Goal: Information Seeking & Learning: Learn about a topic

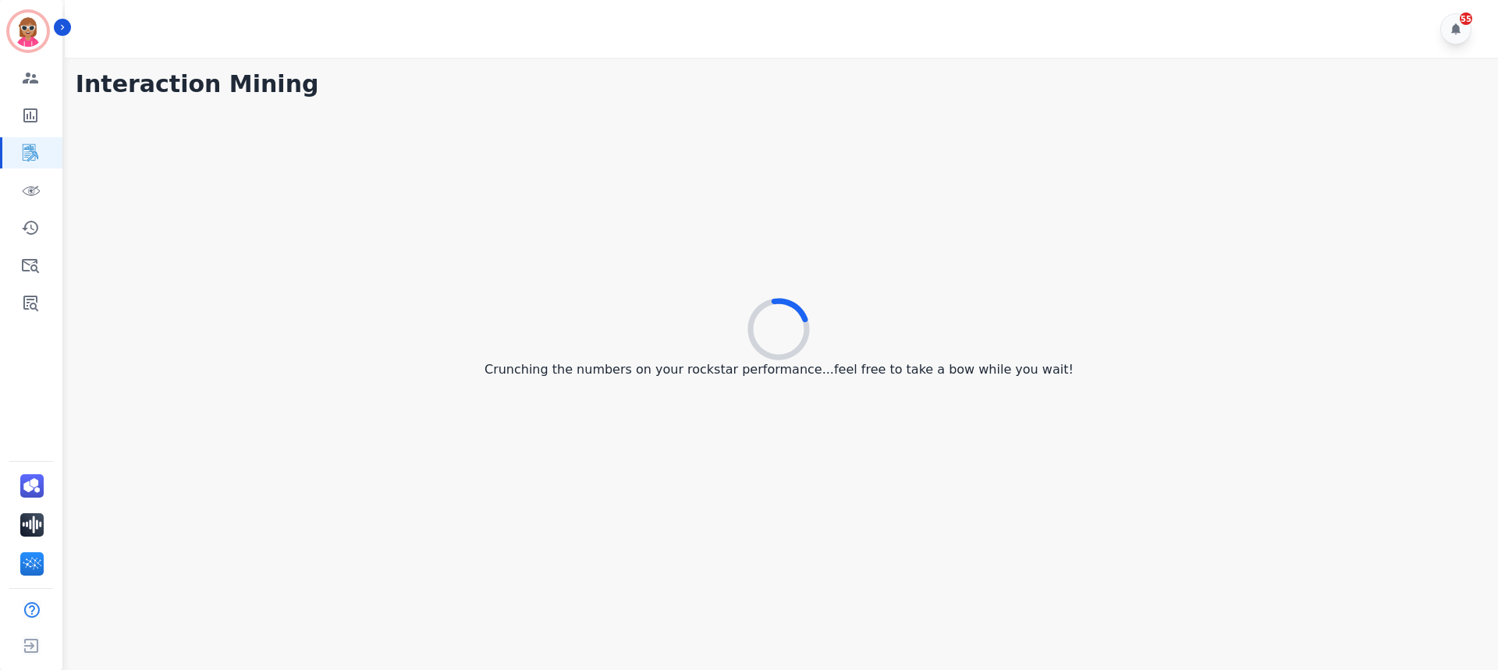
drag, startPoint x: 1078, startPoint y: 186, endPoint x: 1067, endPoint y: 185, distance: 11.8
click at [1069, 185] on div "Crunching the numbers on your rockstar performance...feel free to take a bow wh…" at bounding box center [779, 339] width 1407 height 469
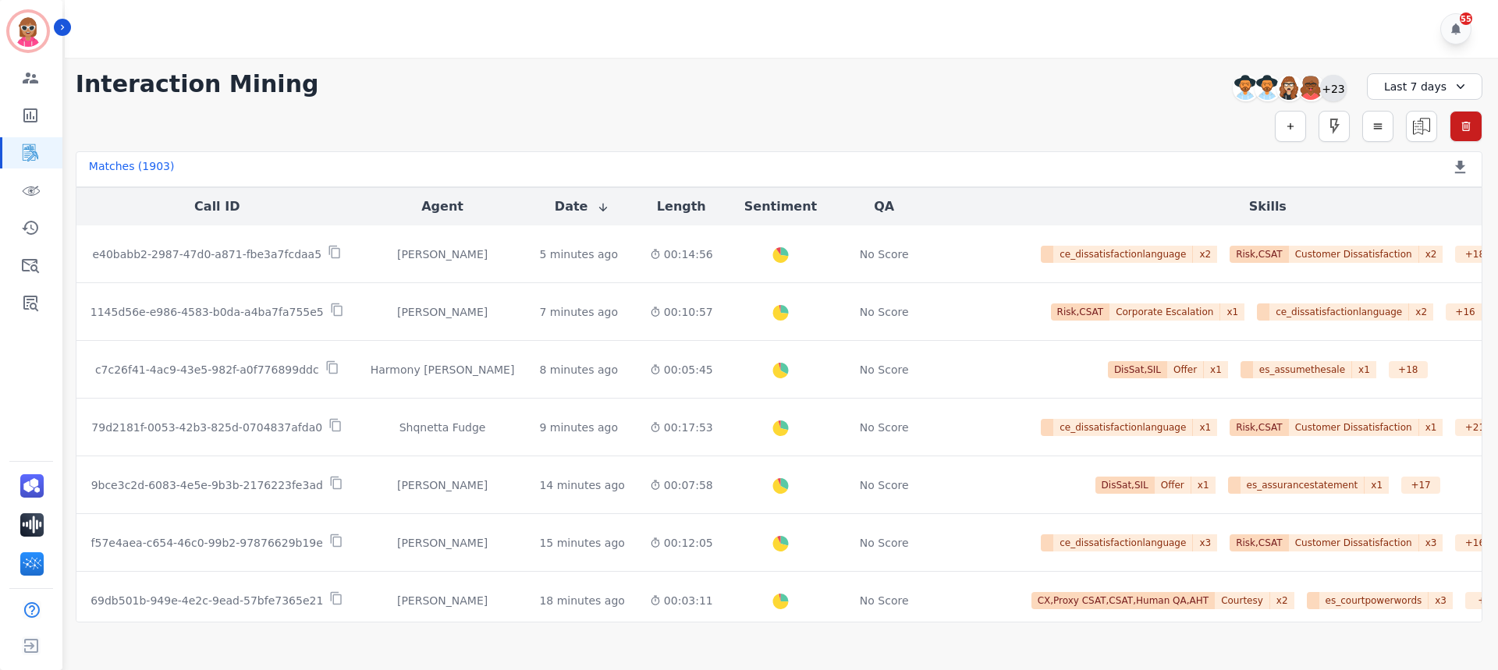
click at [1334, 92] on div "+23" at bounding box center [1333, 88] width 27 height 27
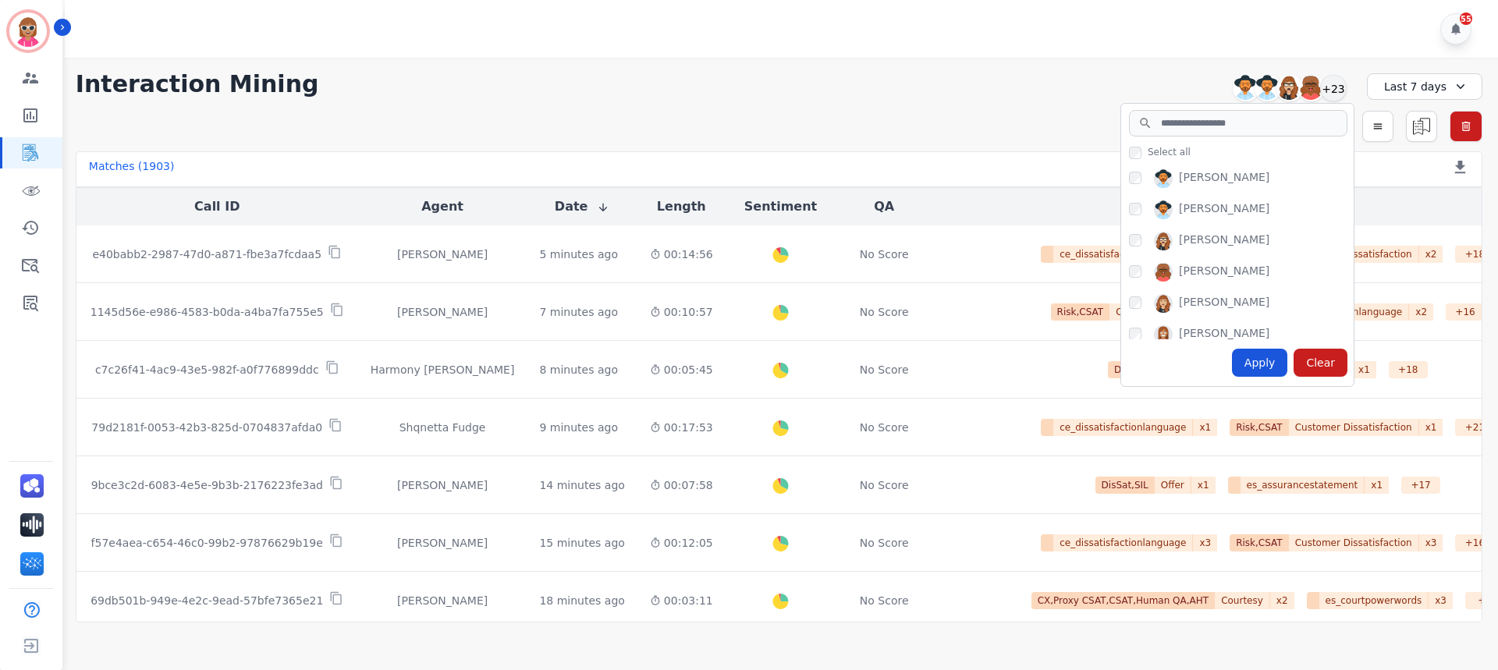
click at [1199, 295] on div "[PERSON_NAME]" at bounding box center [1224, 303] width 91 height 19
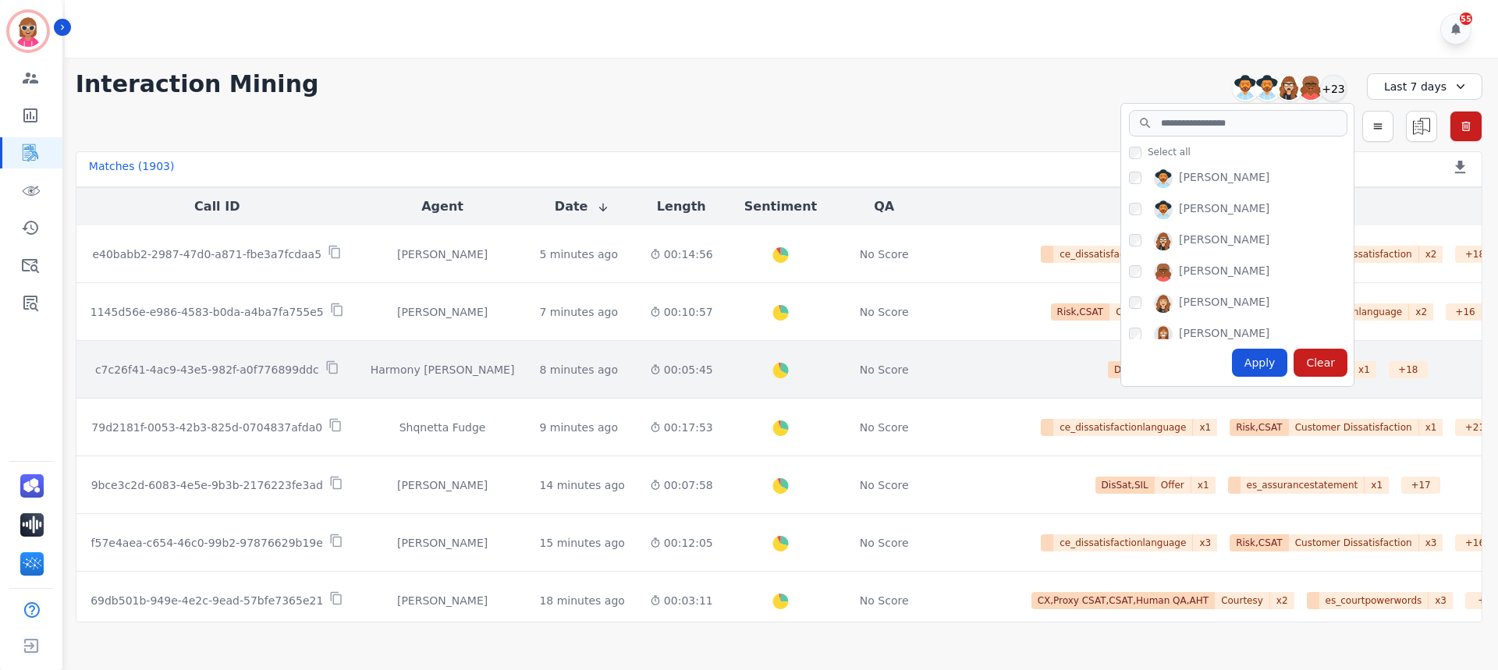
click at [1258, 356] on div "Apply" at bounding box center [1260, 363] width 56 height 28
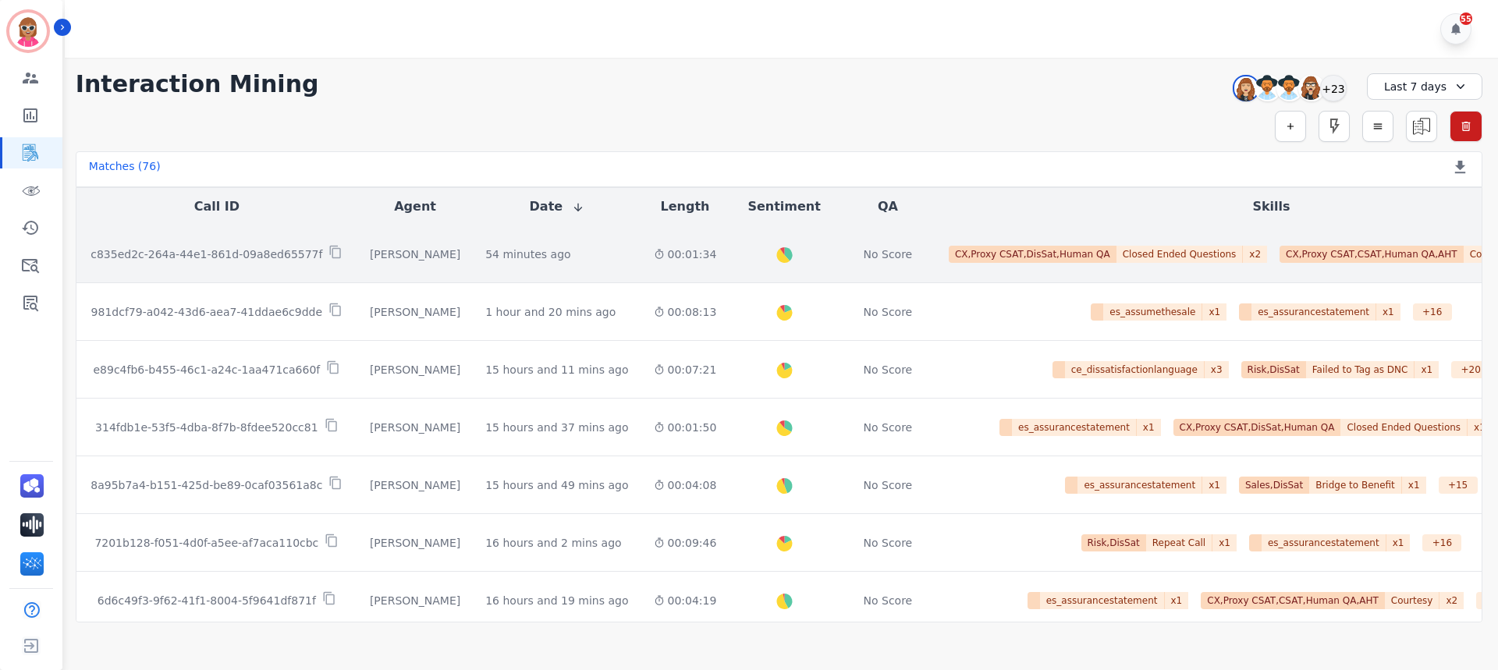
click at [1280, 256] on span "CX,Proxy CSAT,CSAT,Human QA,AHT" at bounding box center [1372, 254] width 184 height 17
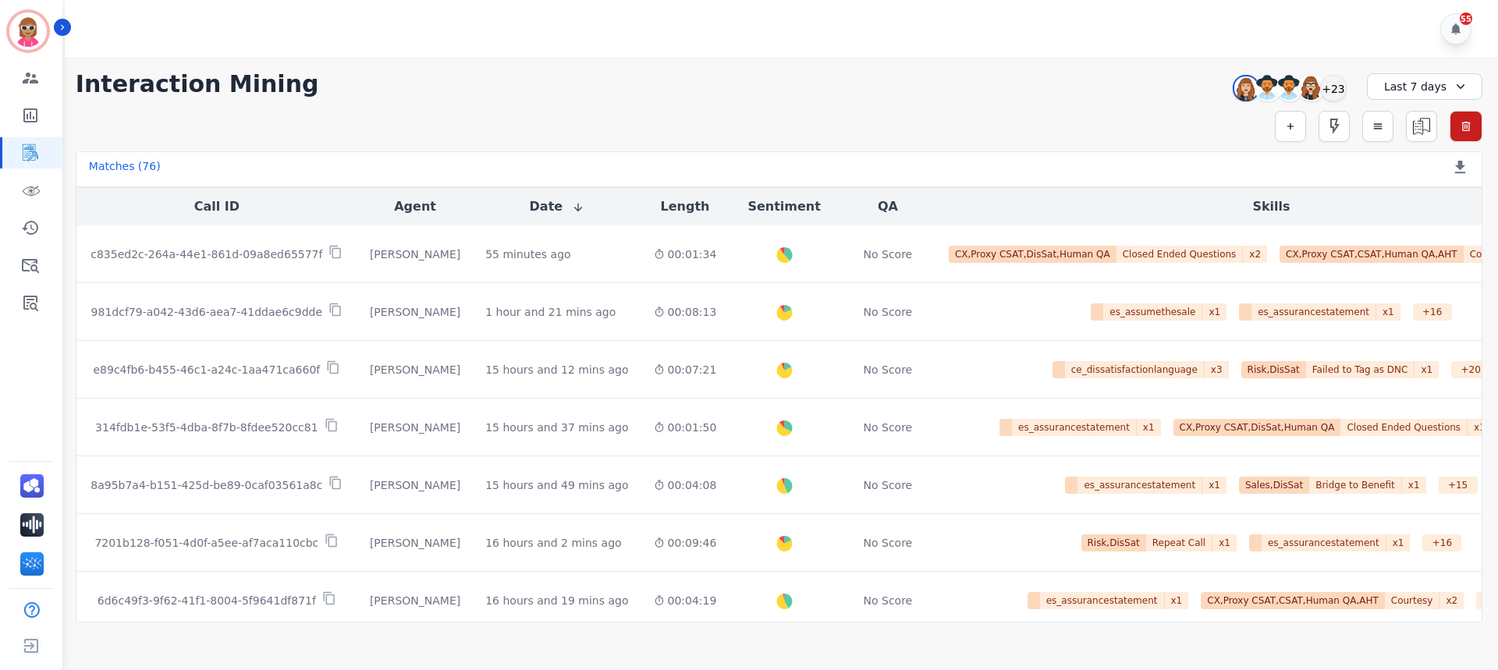
click at [1419, 80] on div "Last 7 days" at bounding box center [1424, 86] width 115 height 27
click at [1428, 157] on li "[DATE]" at bounding box center [1435, 160] width 78 height 16
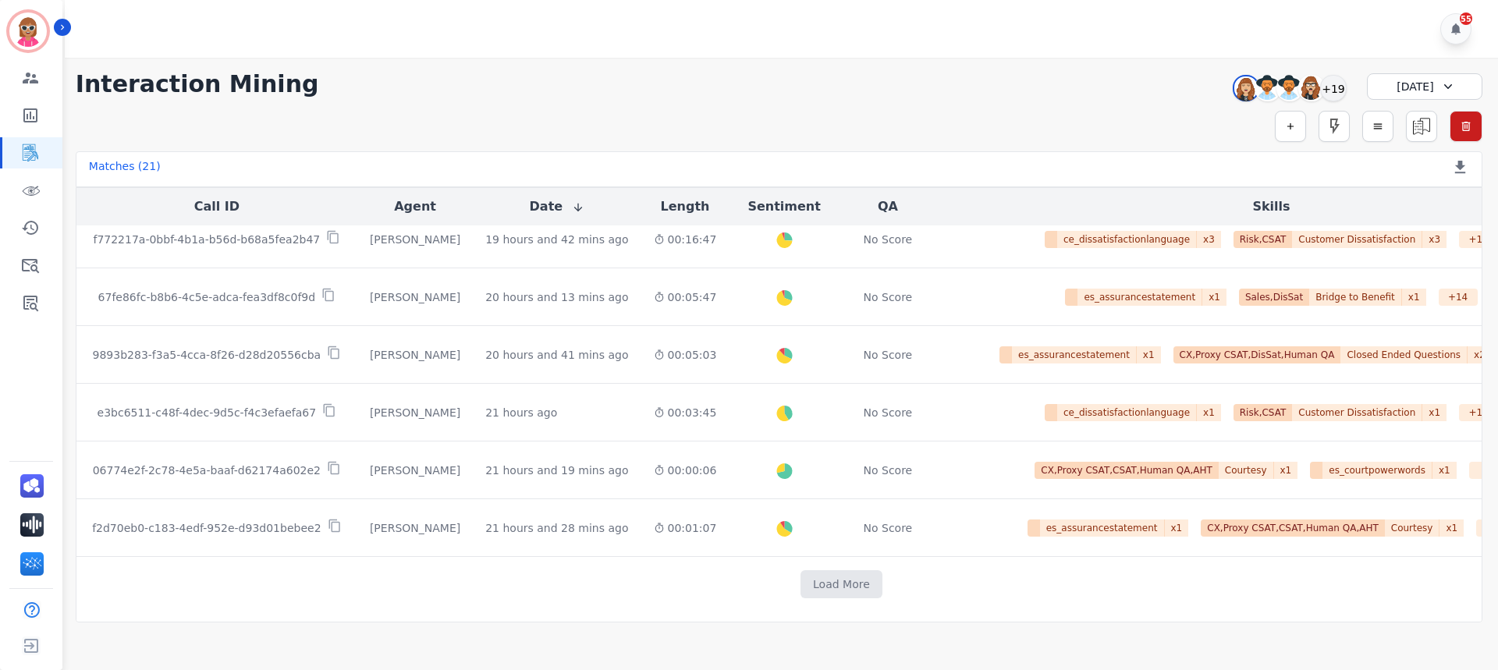
scroll to position [813, 0]
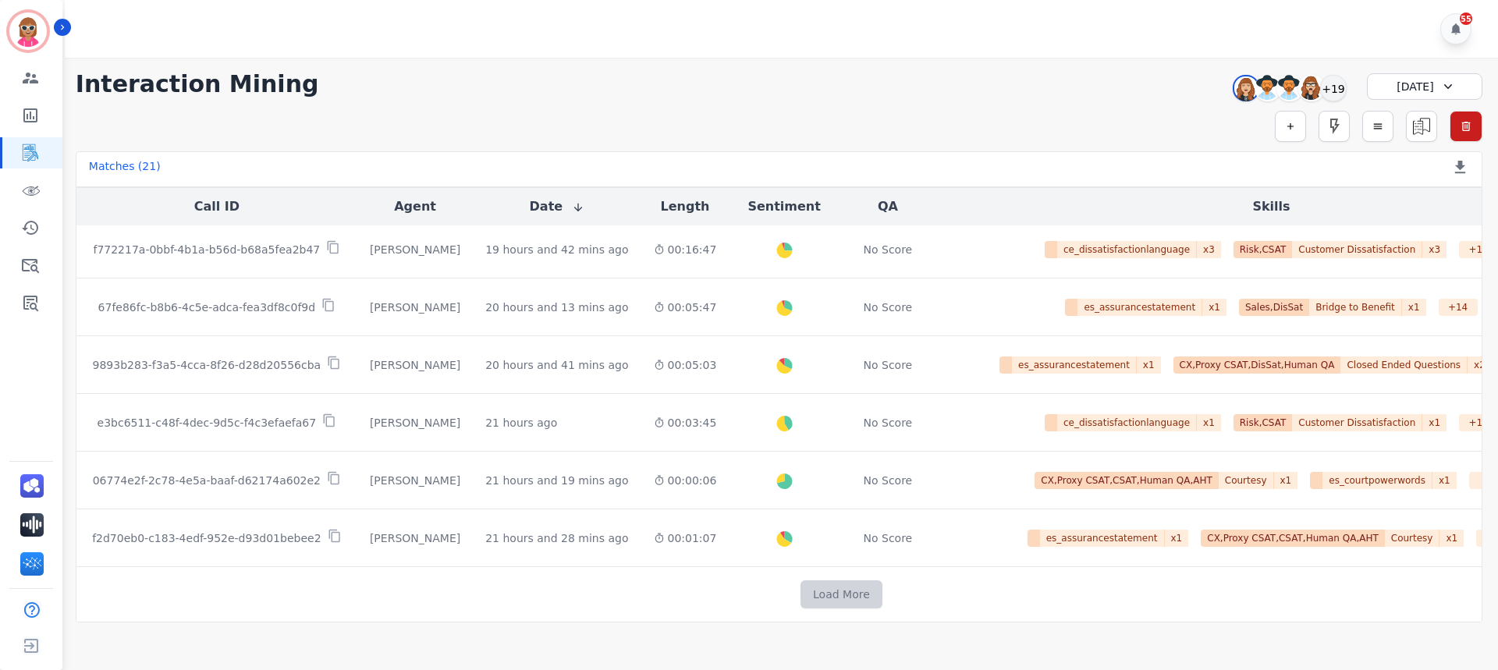
click at [801, 596] on button "Load More" at bounding box center [842, 595] width 82 height 28
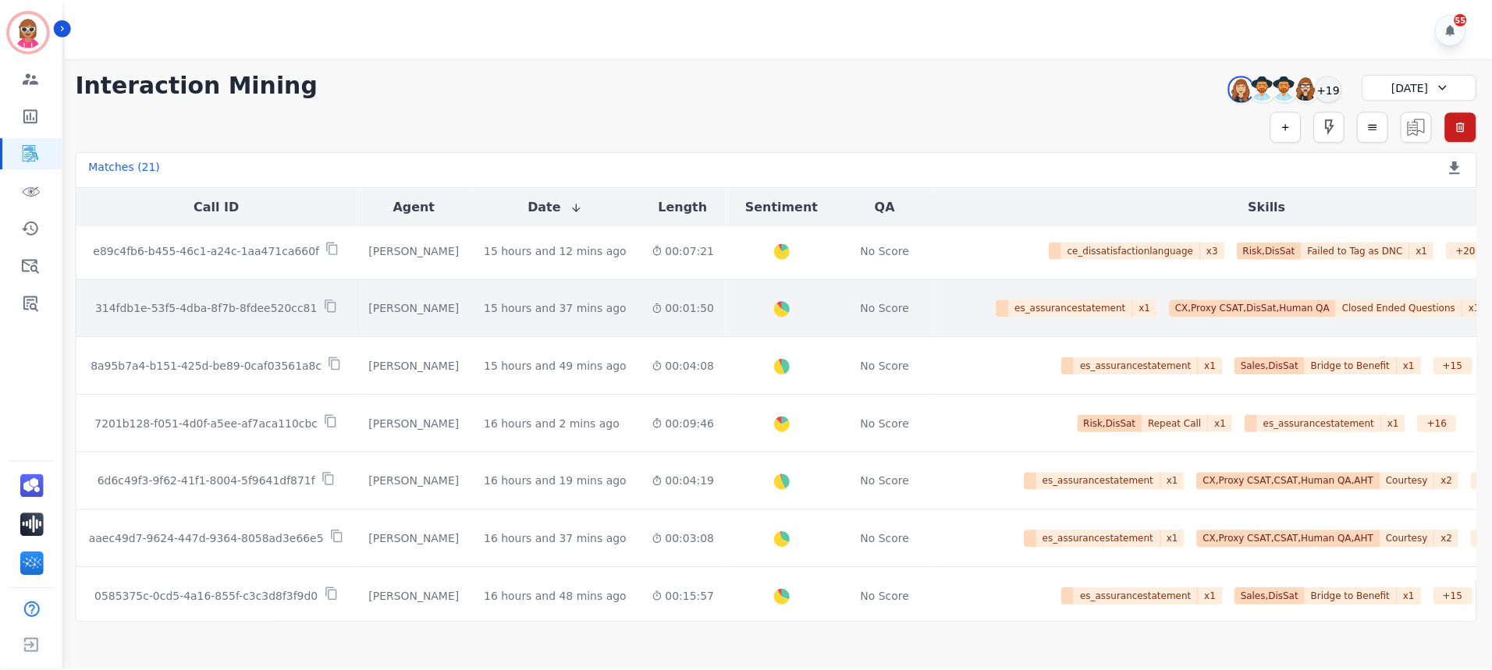
scroll to position [0, 0]
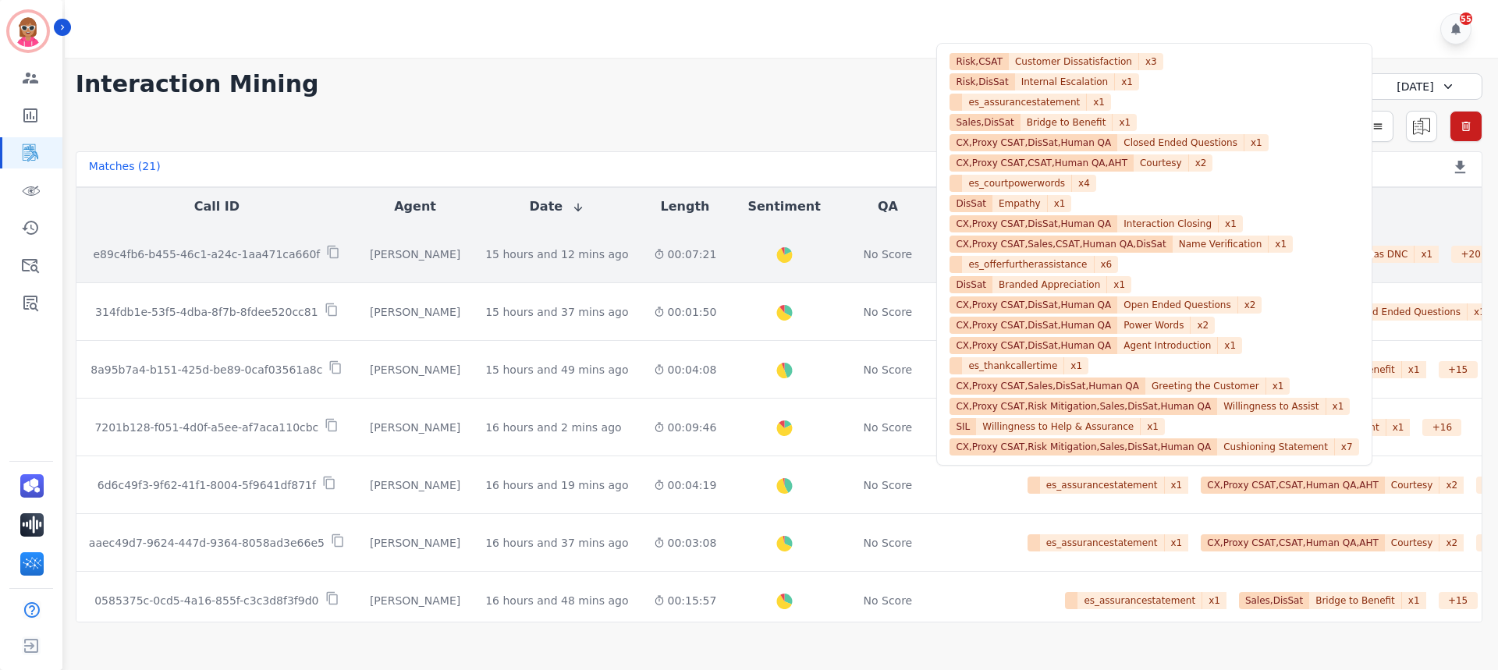
click at [1451, 257] on div "+ 20" at bounding box center [1470, 254] width 39 height 17
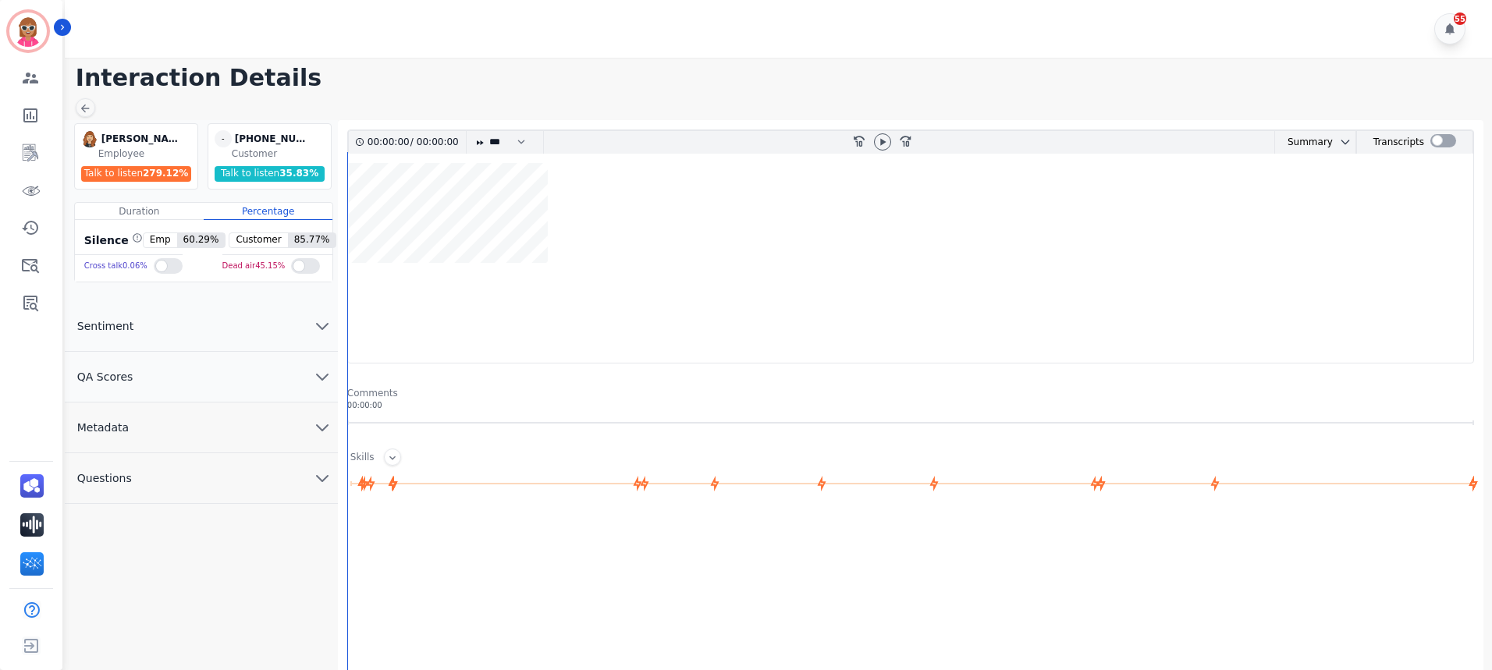
click at [282, 319] on button "Sentiment" at bounding box center [201, 326] width 273 height 51
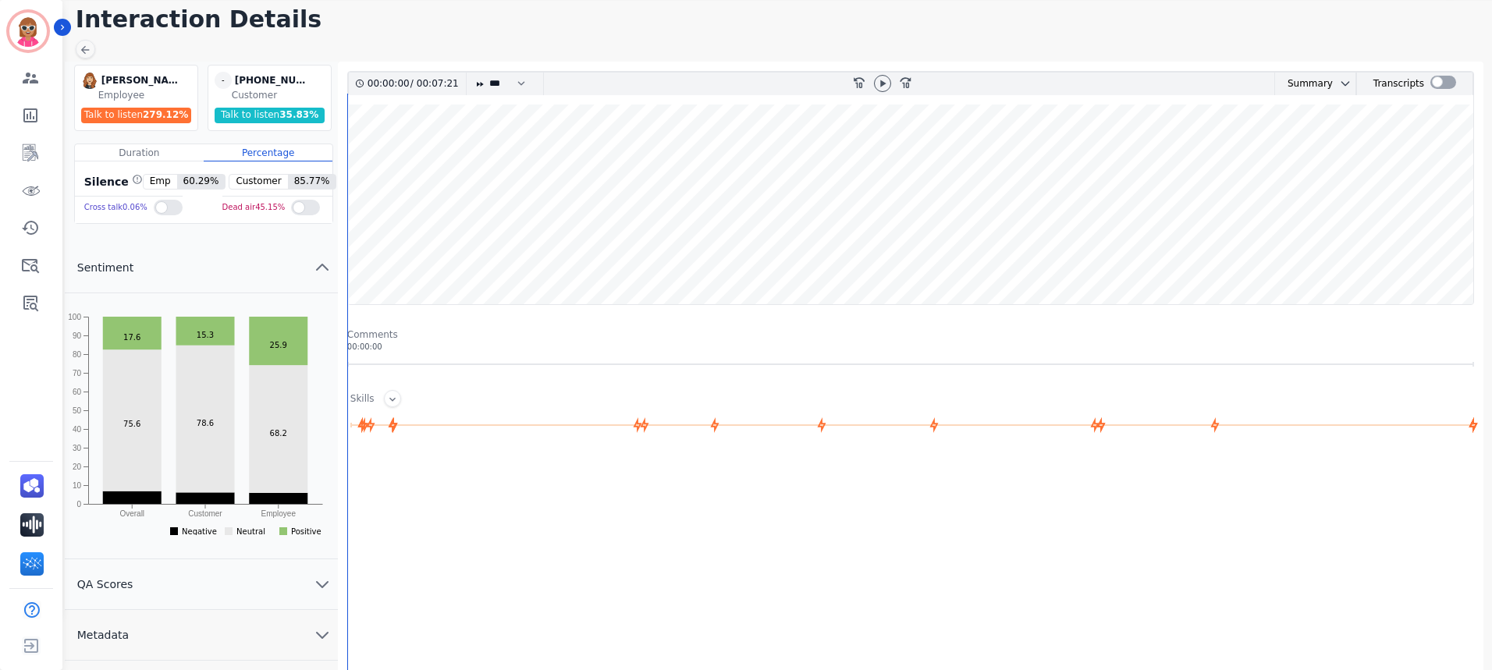
scroll to position [156, 0]
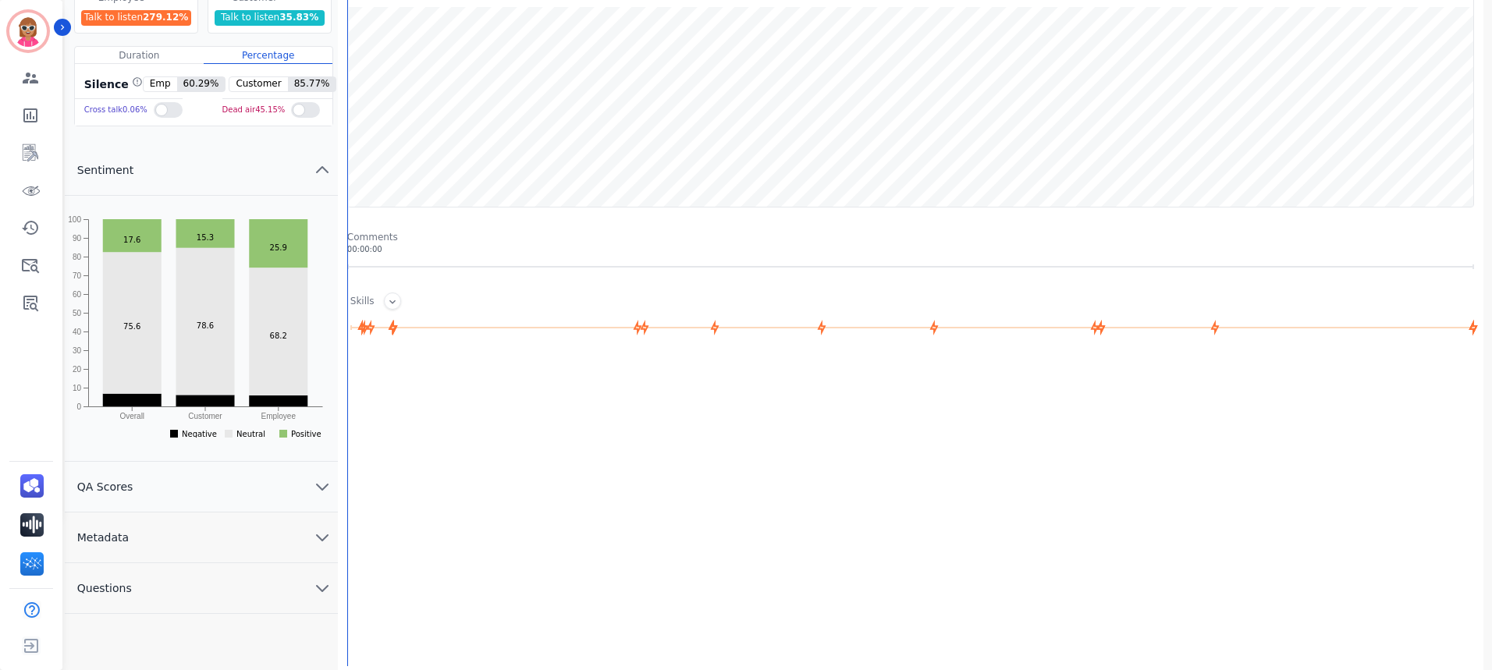
click at [204, 485] on button "QA Scores" at bounding box center [201, 487] width 273 height 51
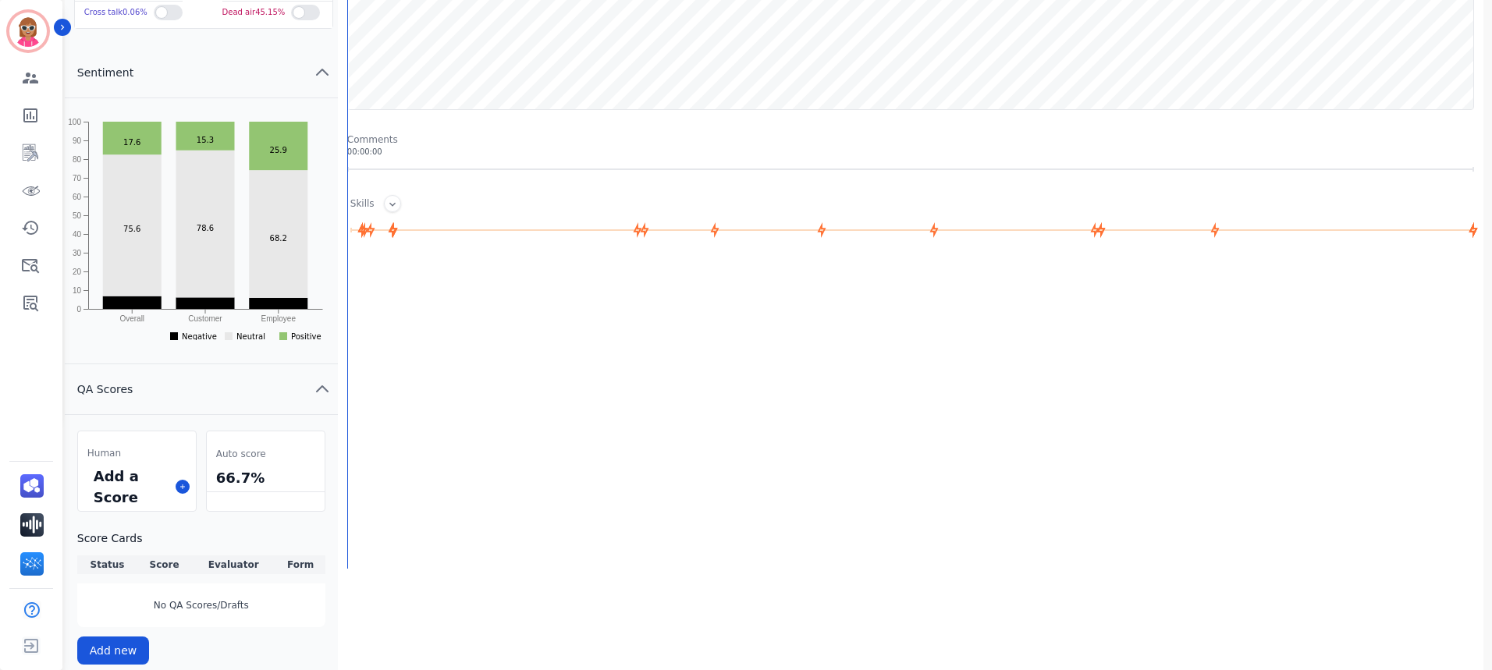
scroll to position [367, 0]
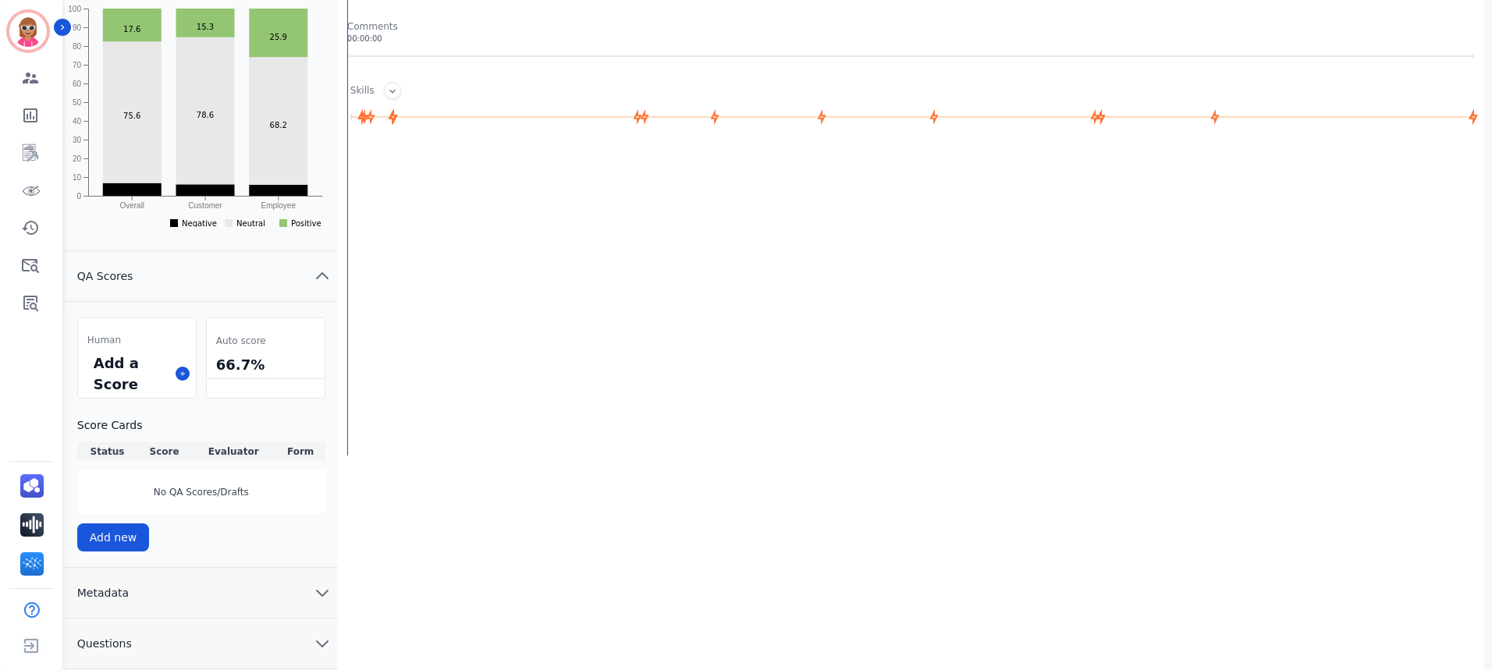
click at [173, 609] on button "Metadata" at bounding box center [201, 593] width 273 height 51
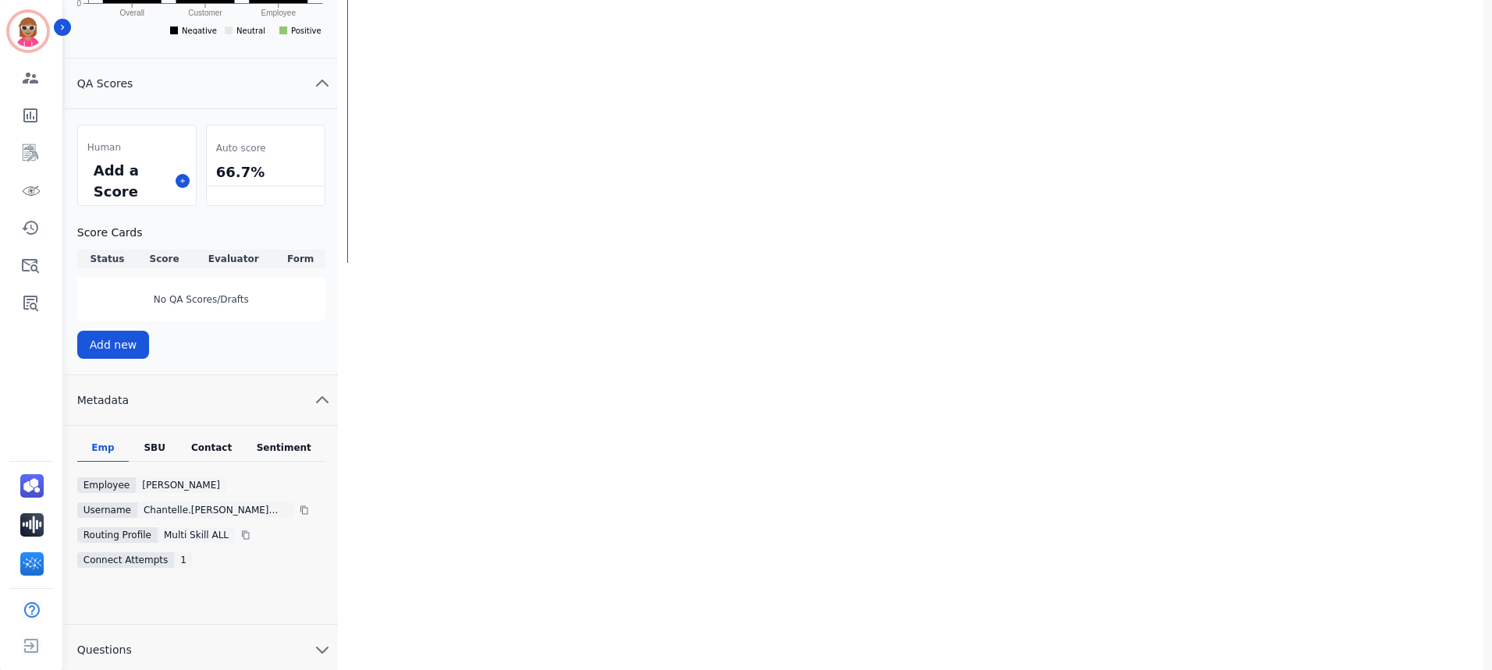
scroll to position [566, 0]
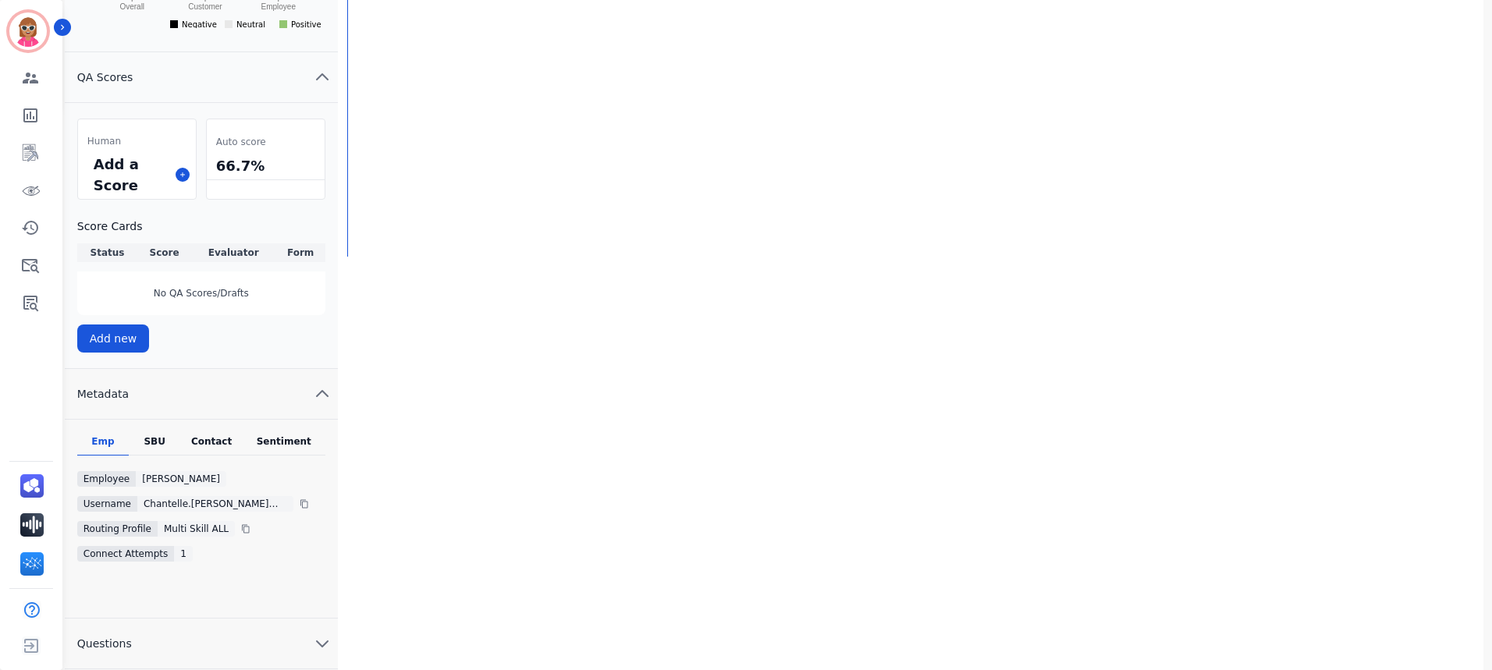
click at [202, 439] on div "Contact" at bounding box center [211, 445] width 62 height 20
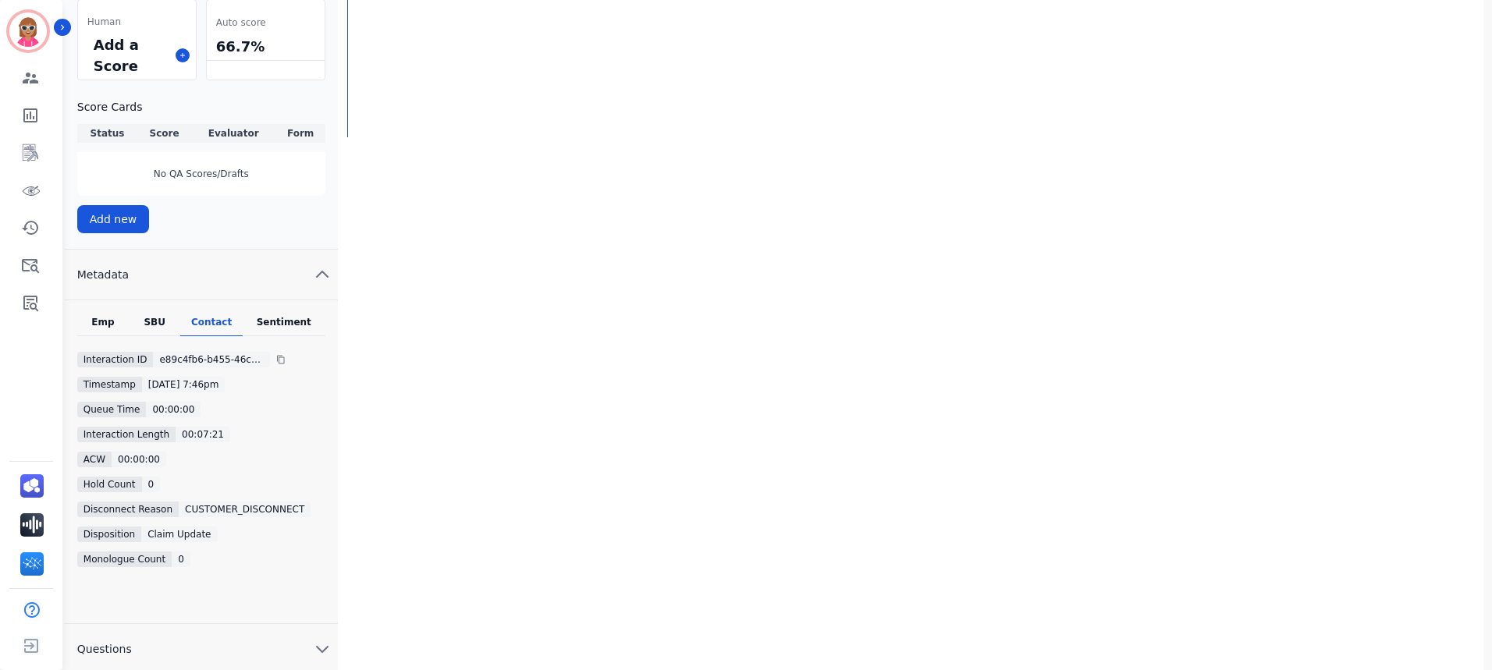
scroll to position [691, 0]
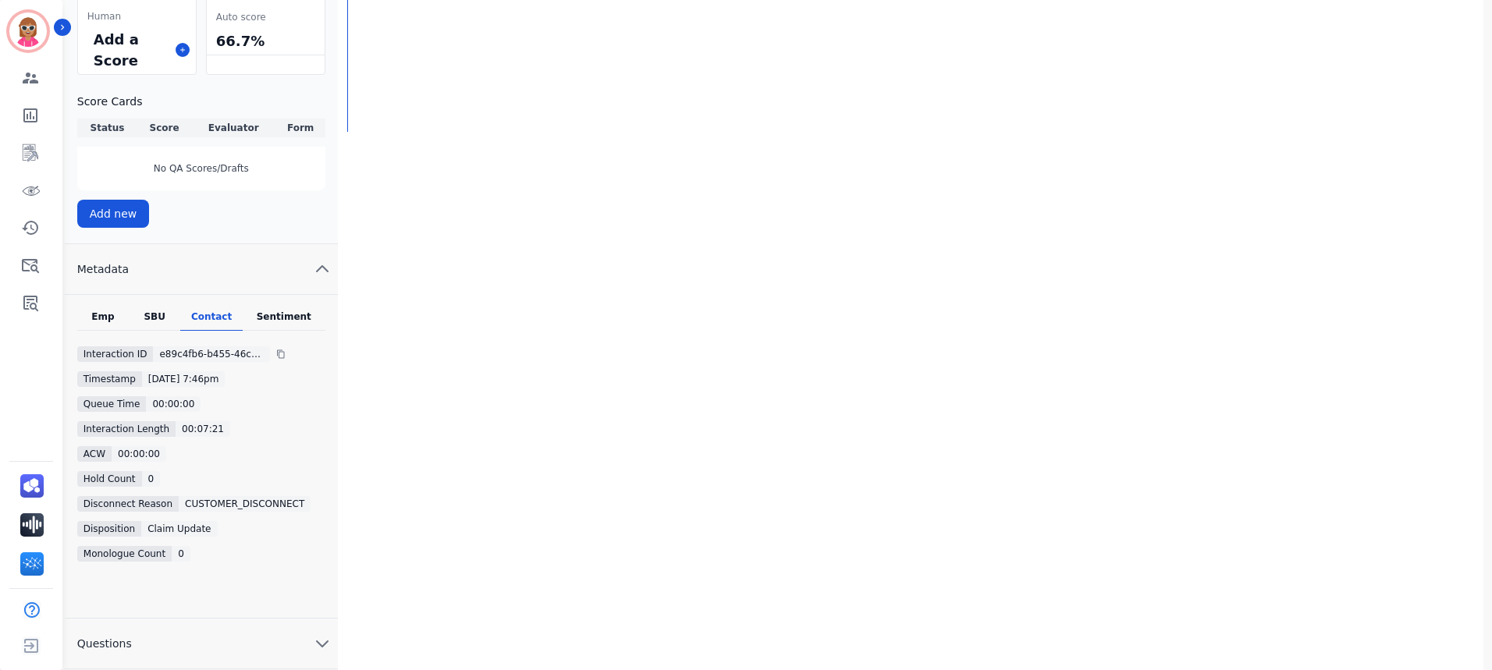
click at [304, 319] on div "Sentiment" at bounding box center [284, 321] width 83 height 20
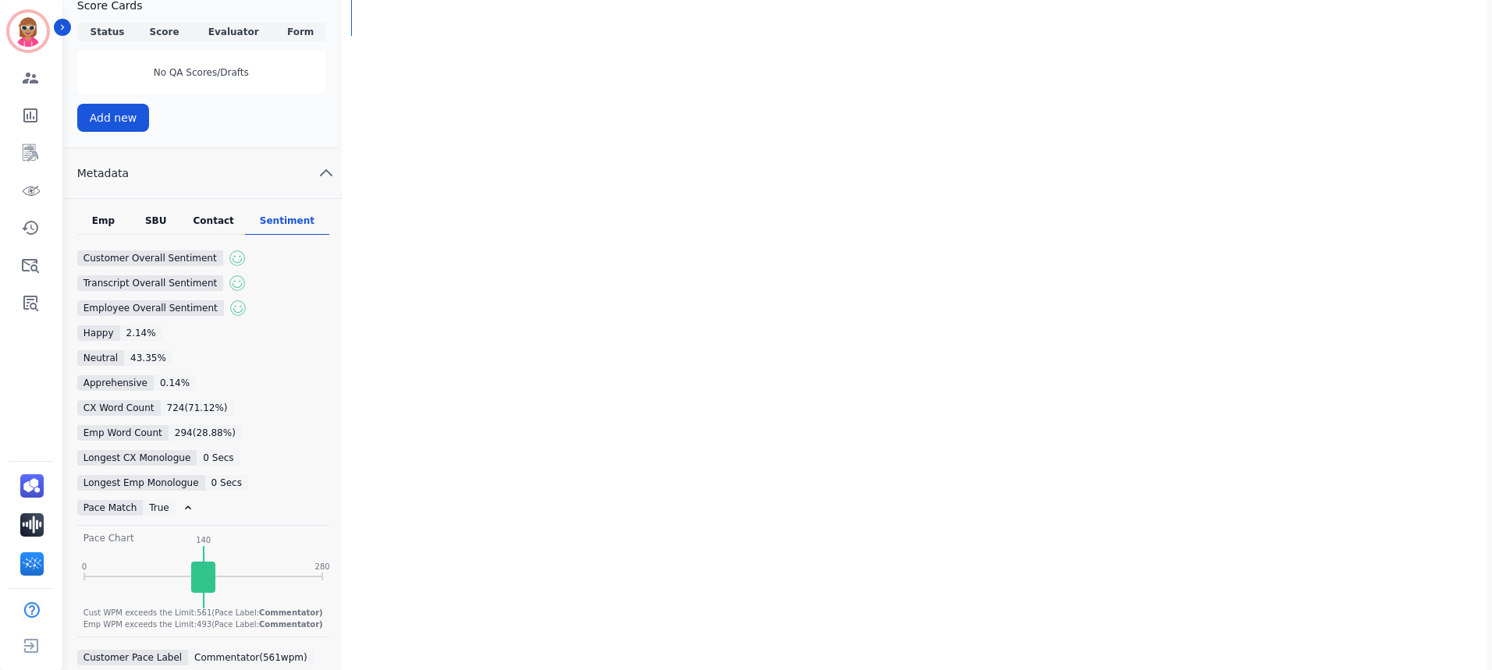
scroll to position [672, 0]
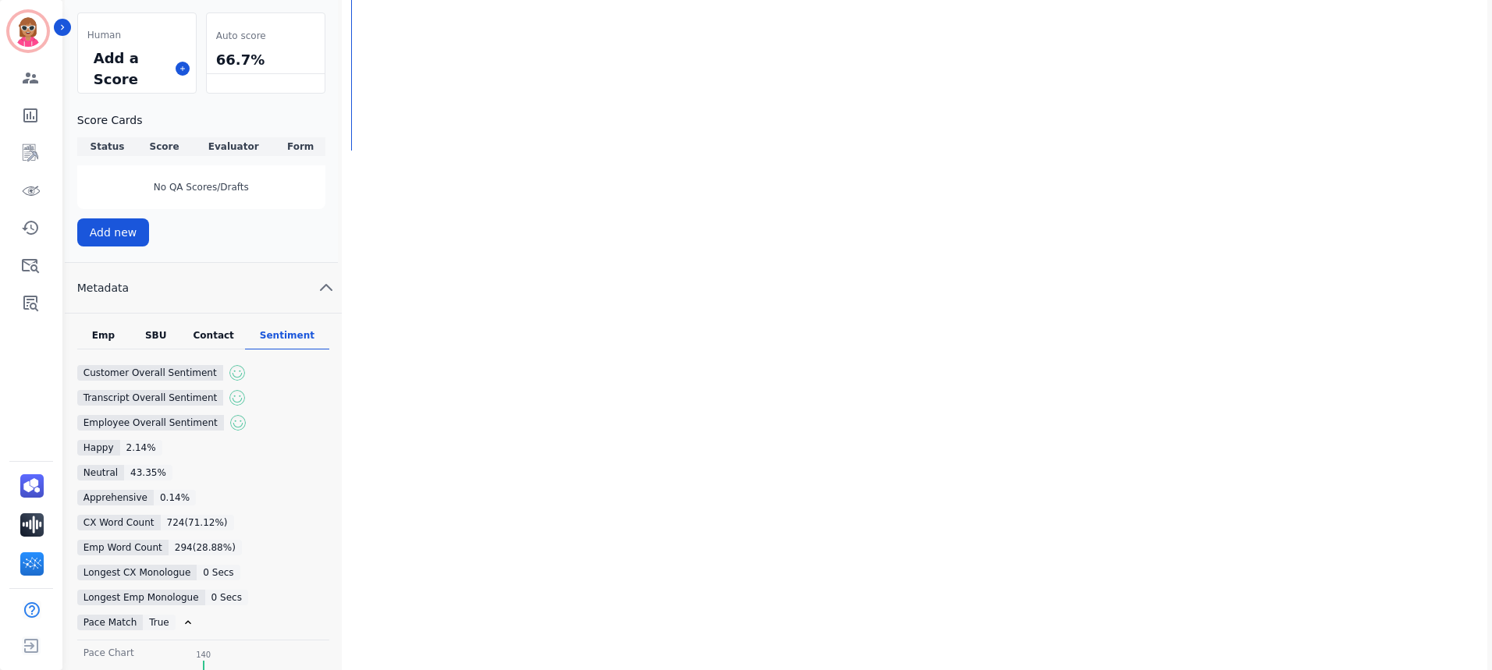
click at [201, 346] on div "Contact" at bounding box center [213, 339] width 63 height 20
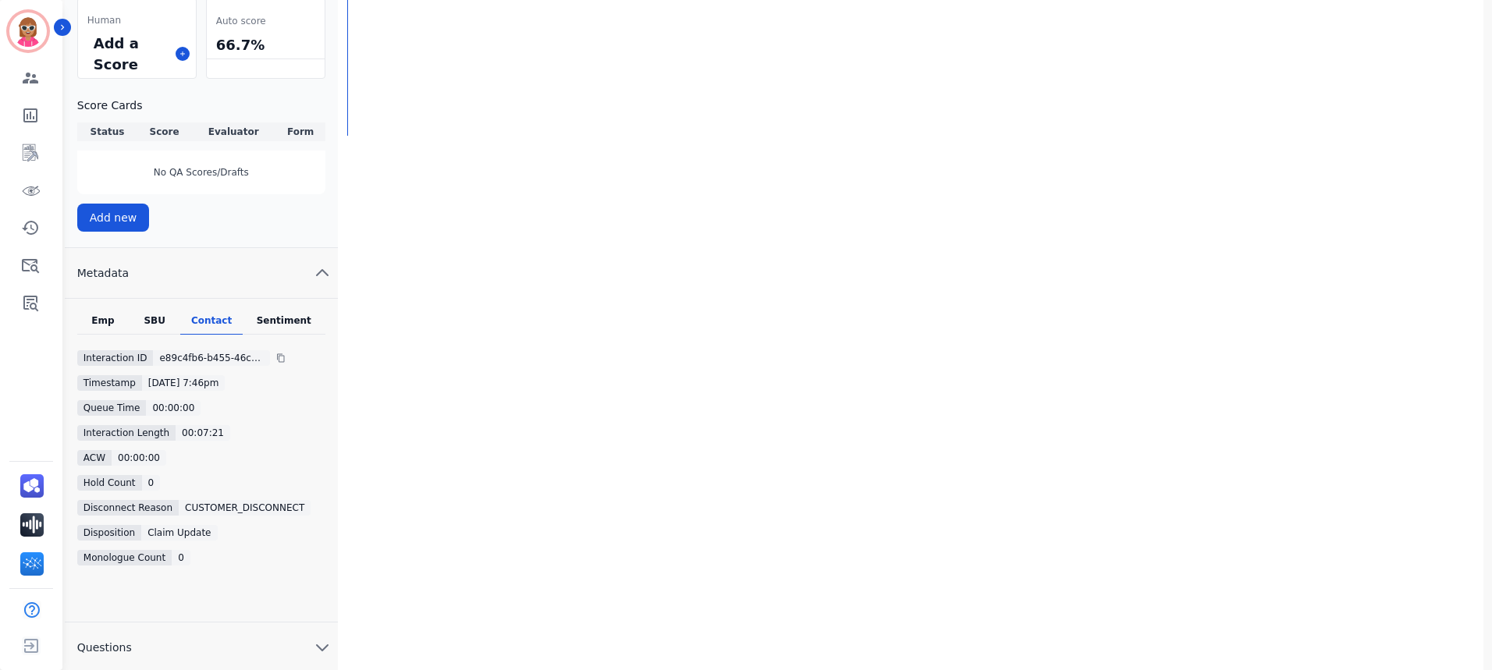
scroll to position [691, 0]
click at [150, 323] on div "Emp SBU Contact Sentiment Interaction ID e89c4fb6-b455-46c1-a24c-1aa471ca660f T…" at bounding box center [201, 457] width 273 height 324
click at [153, 323] on div "SBU" at bounding box center [154, 321] width 51 height 20
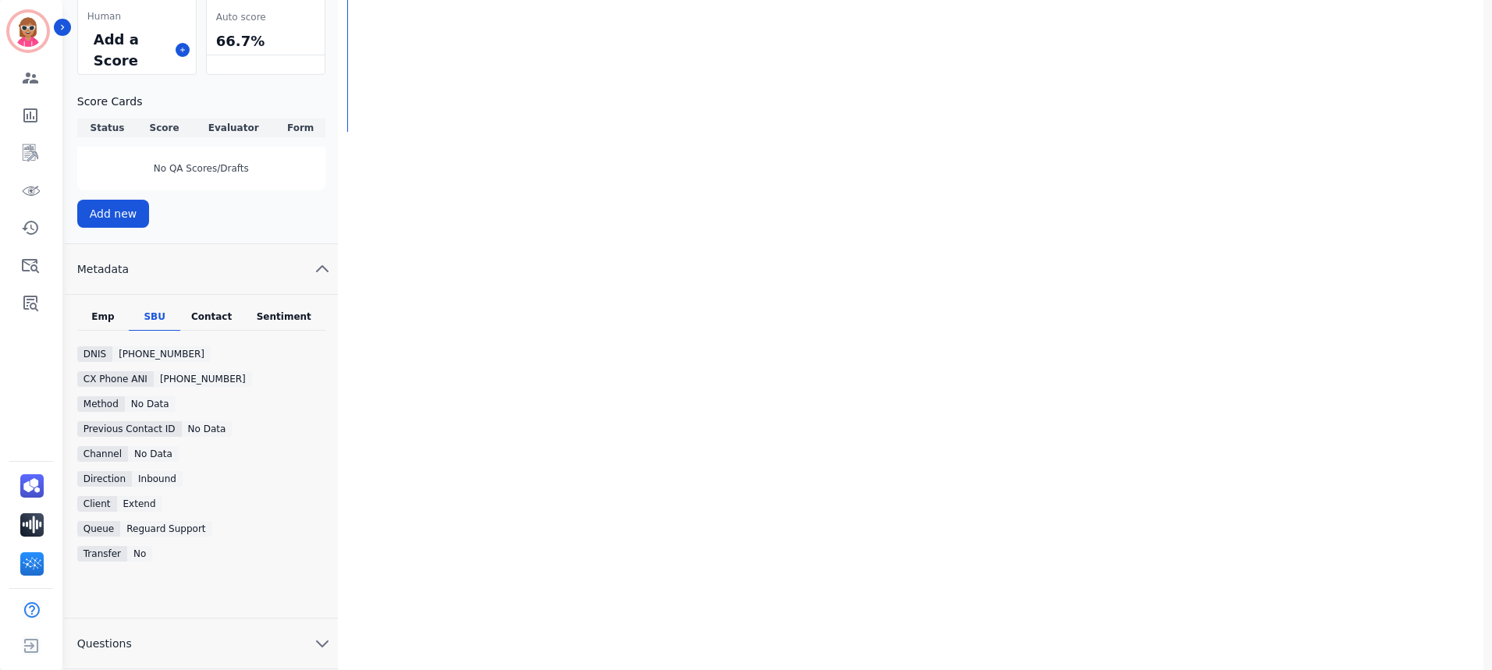
click at [117, 321] on div "Emp" at bounding box center [102, 321] width 51 height 20
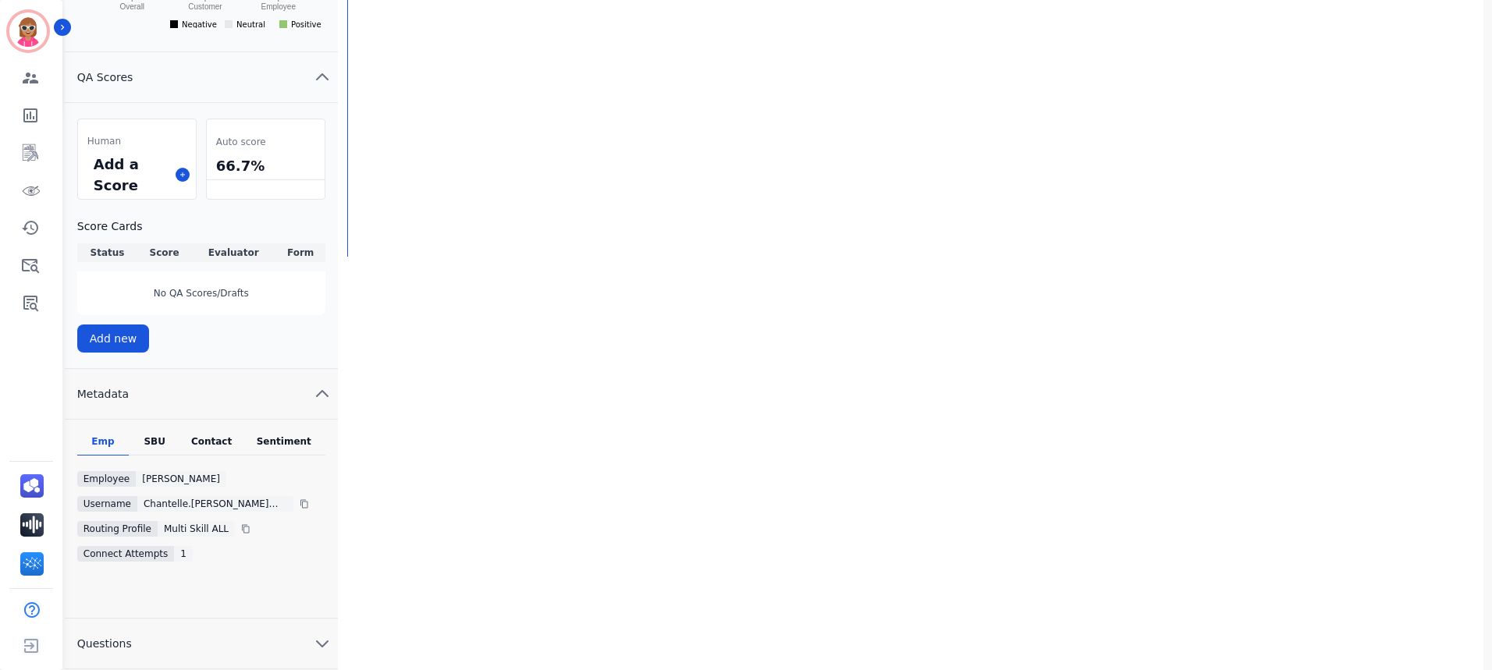
click at [173, 651] on button "Questions" at bounding box center [201, 644] width 273 height 51
click at [180, 629] on button "Questions" at bounding box center [201, 644] width 273 height 51
click at [318, 402] on icon "chevron up" at bounding box center [322, 394] width 19 height 19
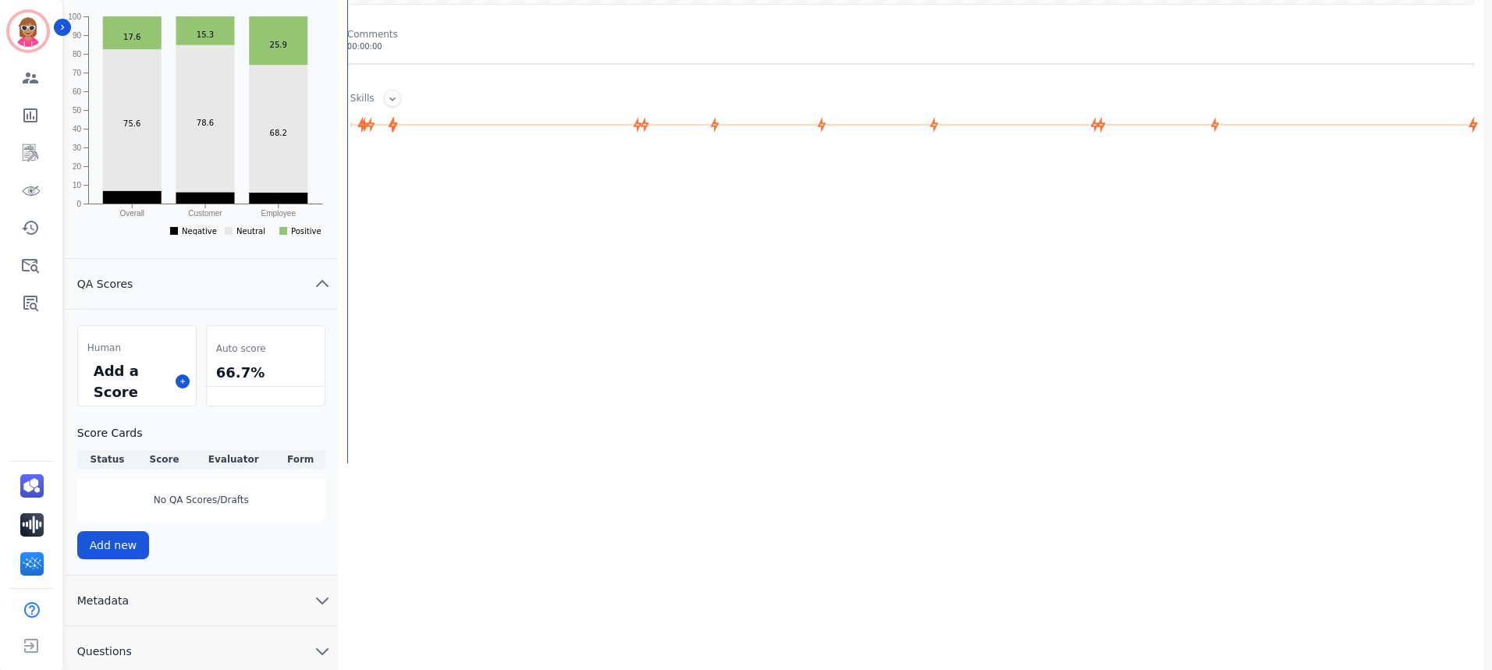
scroll to position [367, 0]
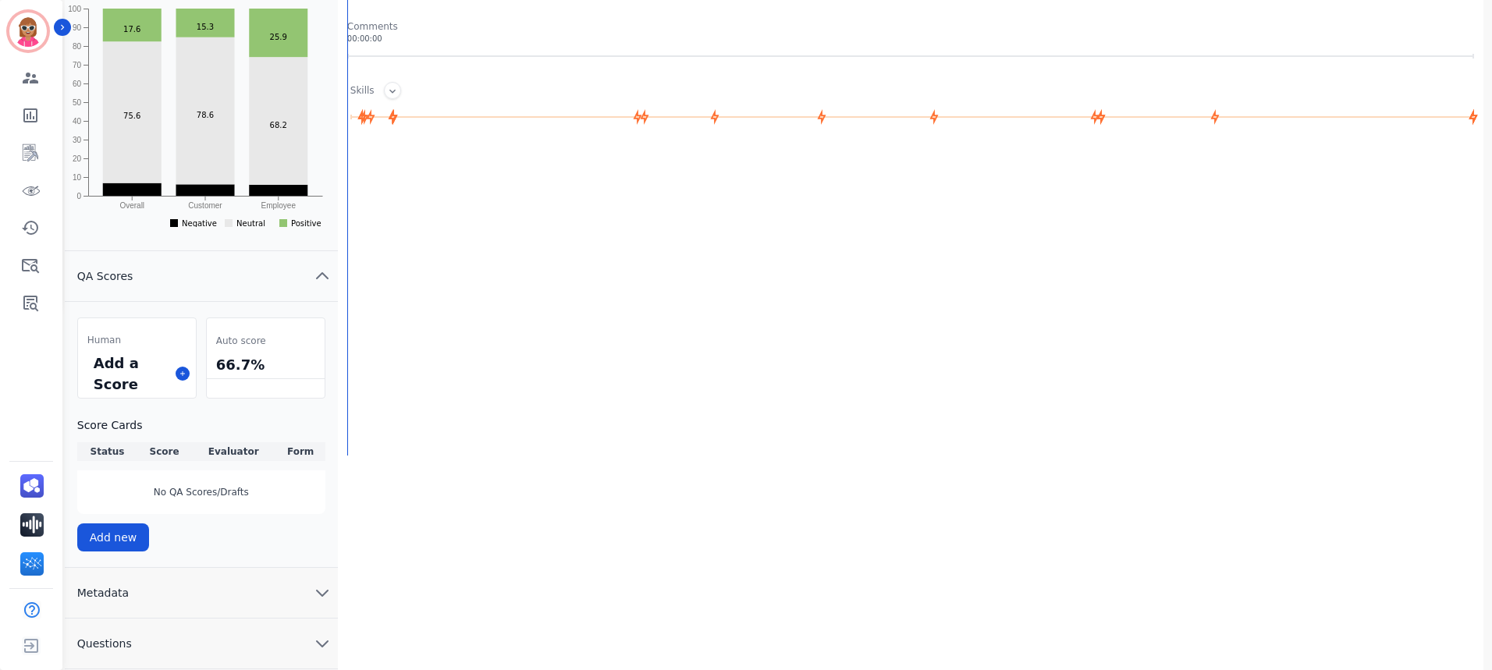
click at [317, 272] on icon "chevron up" at bounding box center [322, 276] width 19 height 19
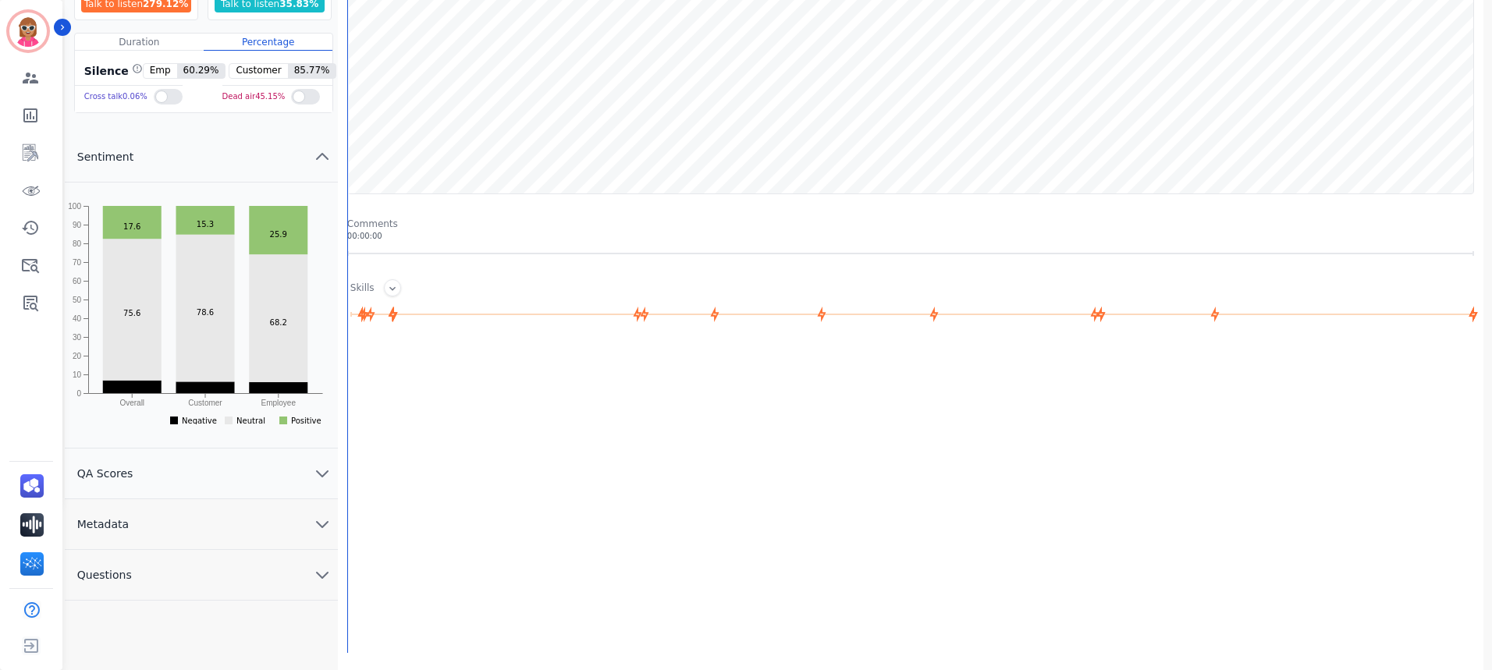
scroll to position [169, 0]
click at [188, 483] on button "QA Scores" at bounding box center [201, 474] width 273 height 51
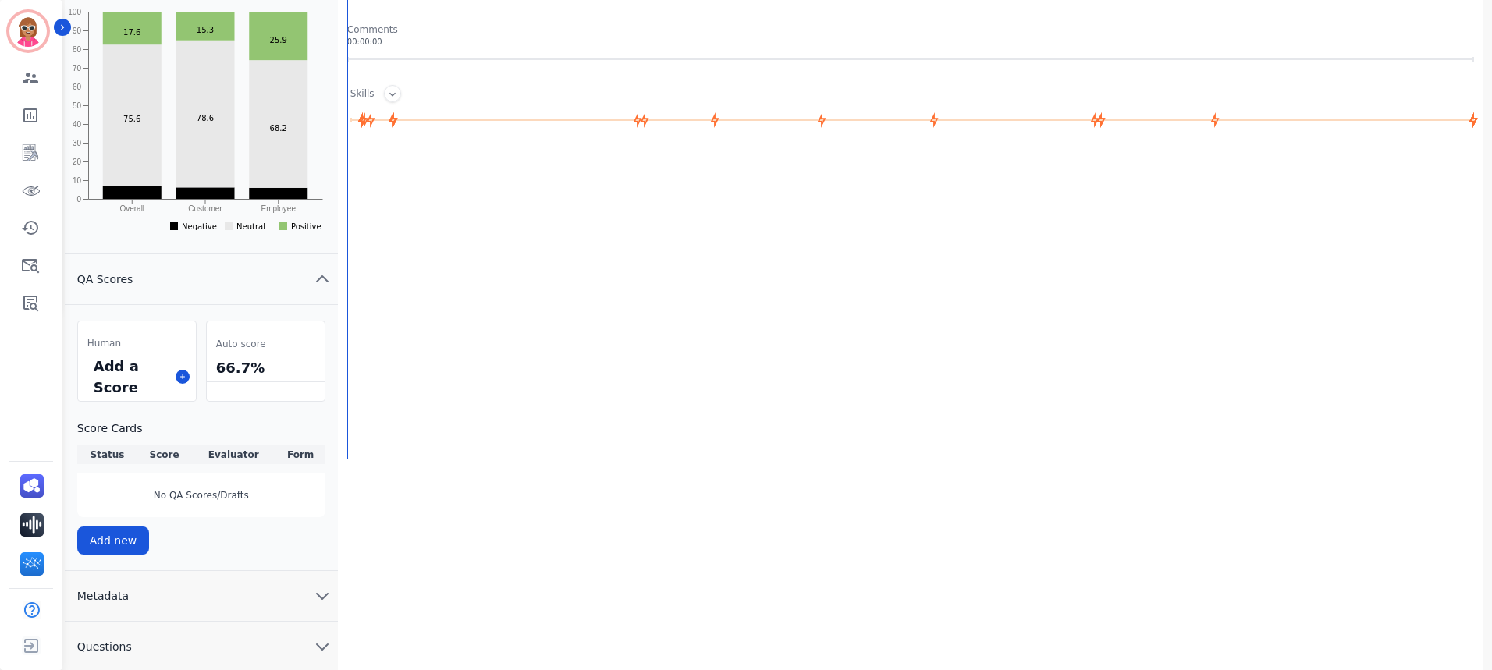
scroll to position [367, 0]
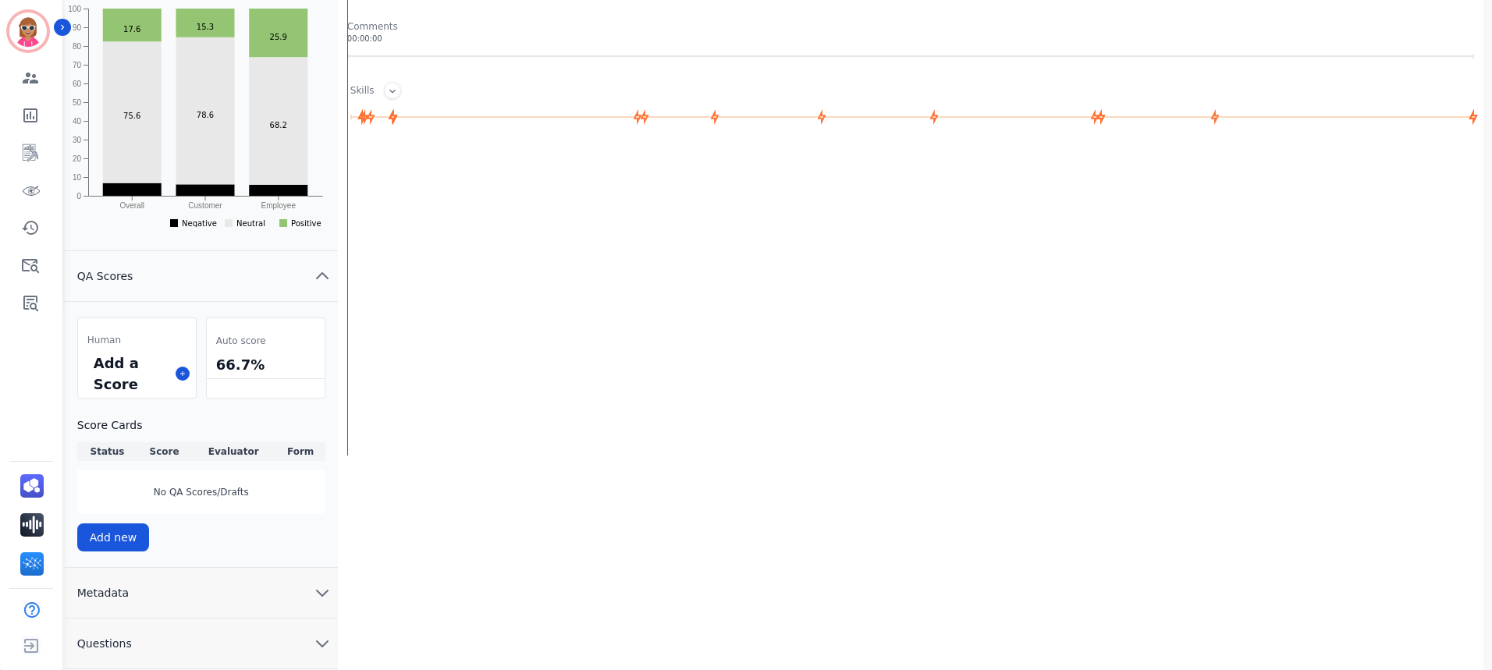
click at [179, 591] on button "Metadata" at bounding box center [201, 593] width 273 height 51
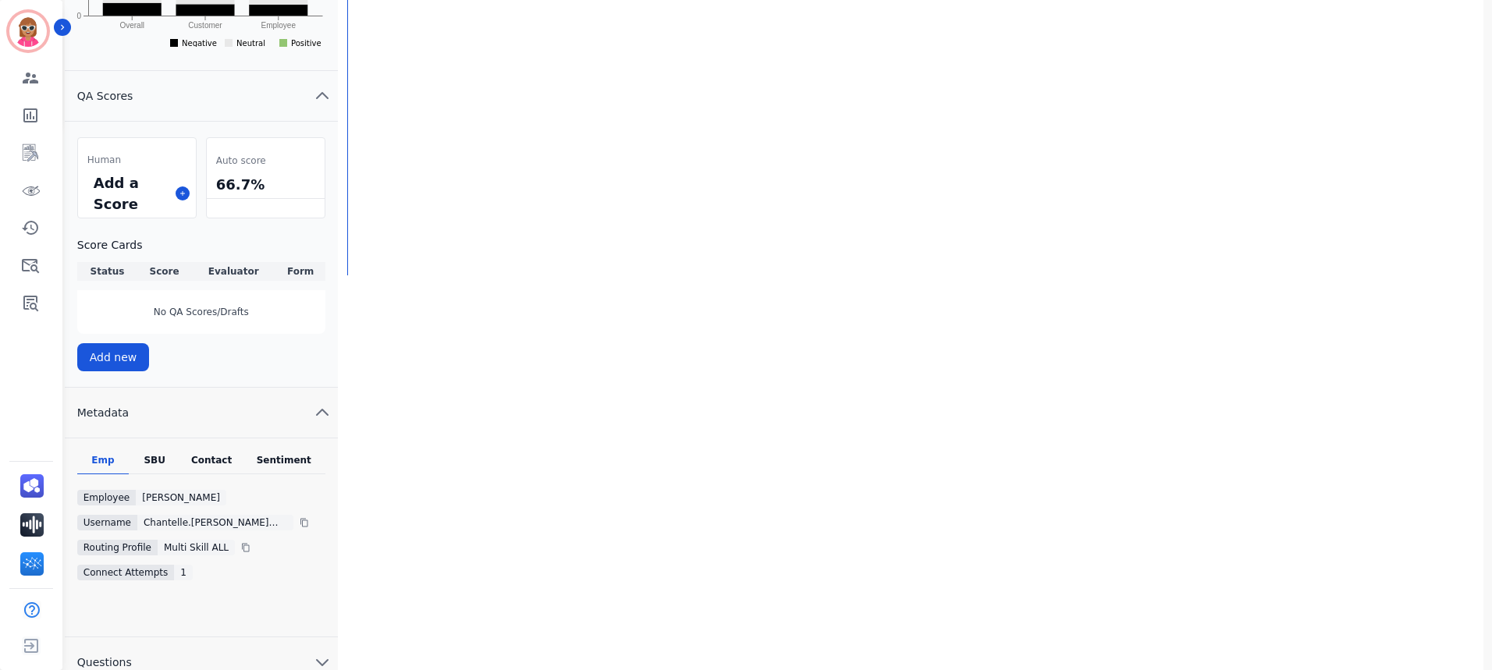
scroll to position [565, 0]
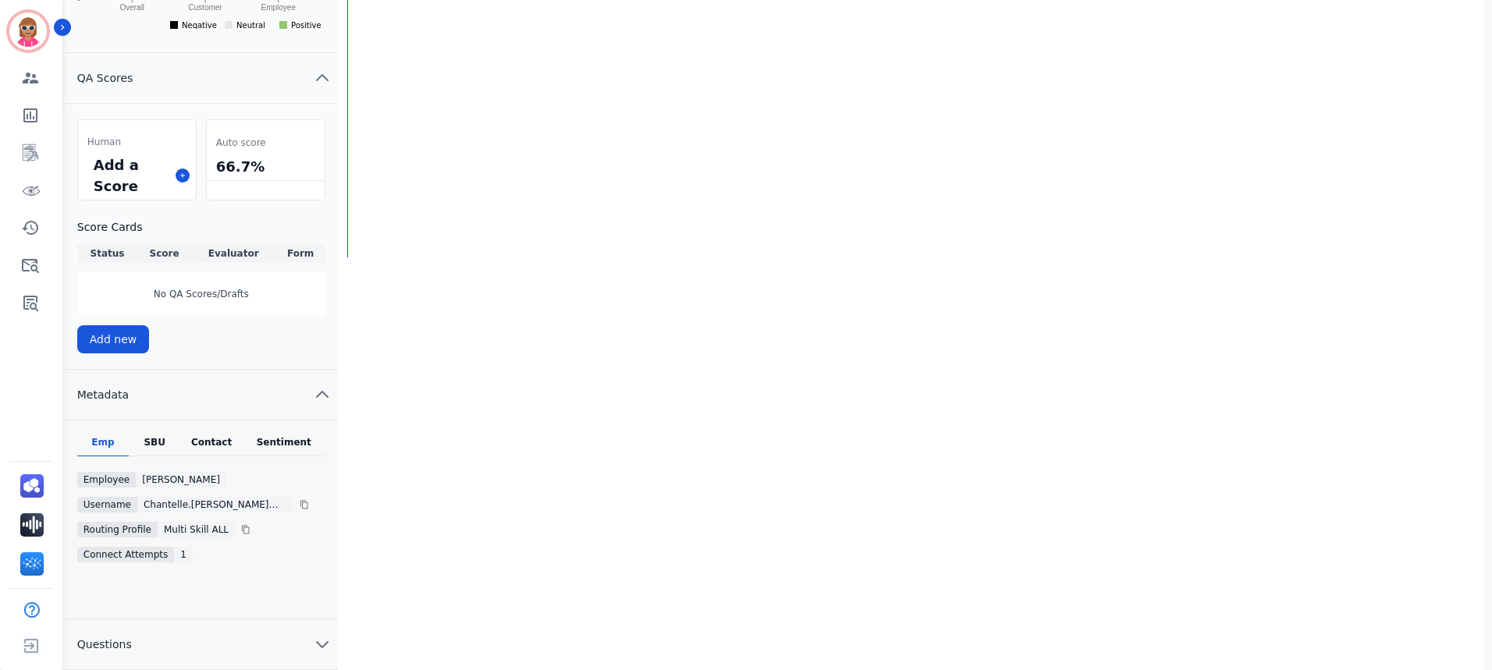
click at [165, 442] on div "SBU" at bounding box center [154, 446] width 51 height 20
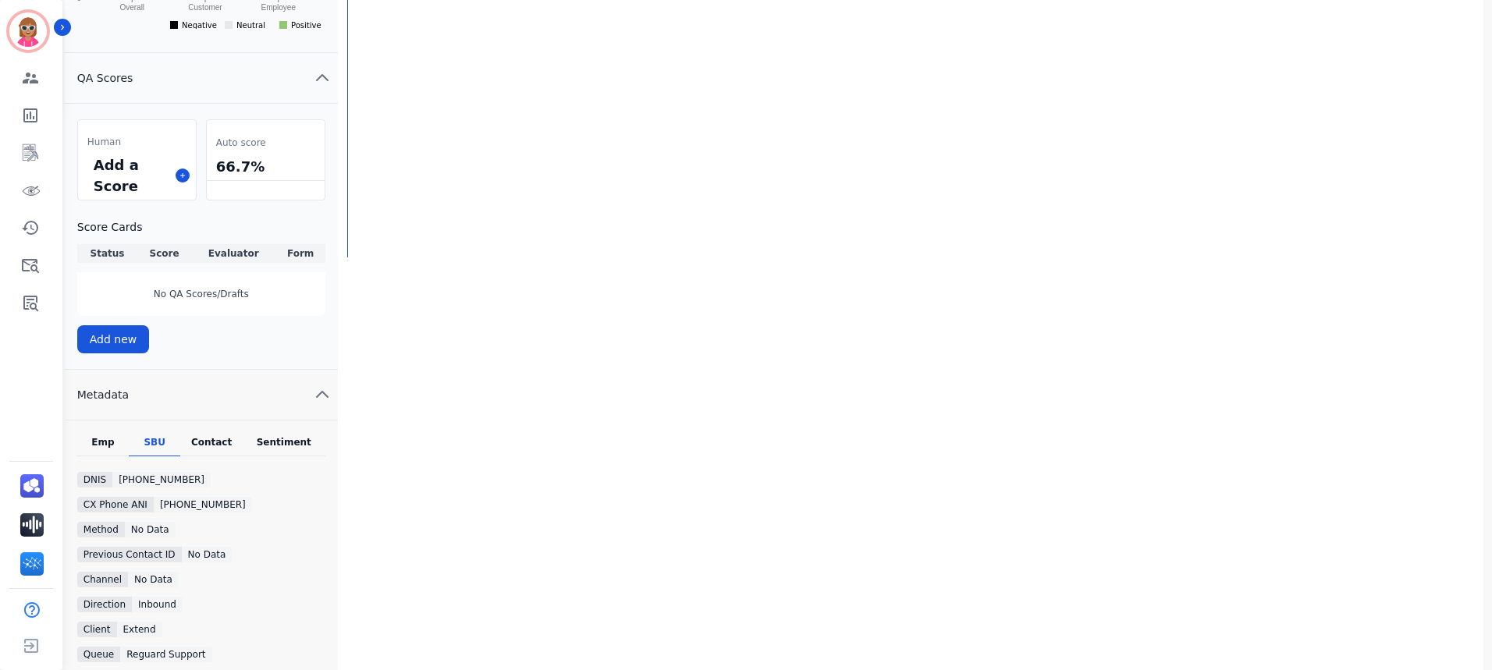
click at [235, 444] on div "Contact" at bounding box center [211, 446] width 62 height 20
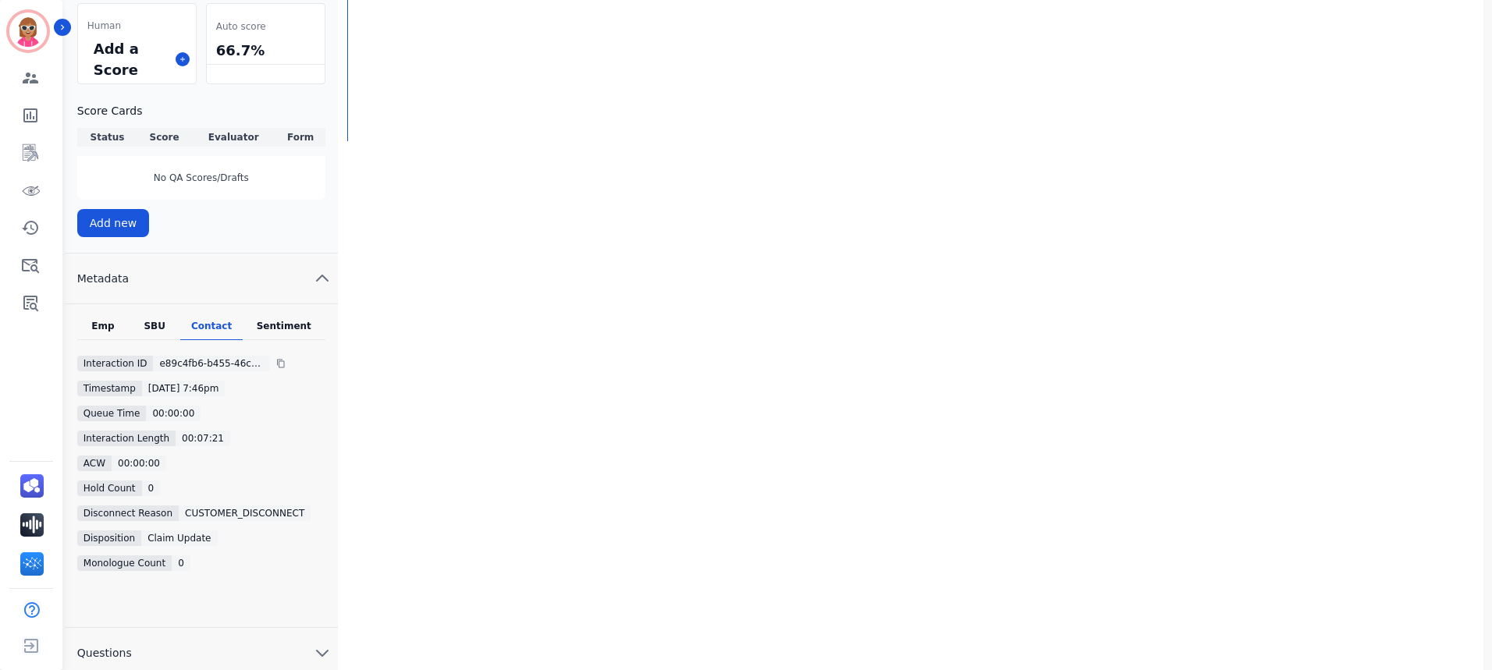
scroll to position [691, 0]
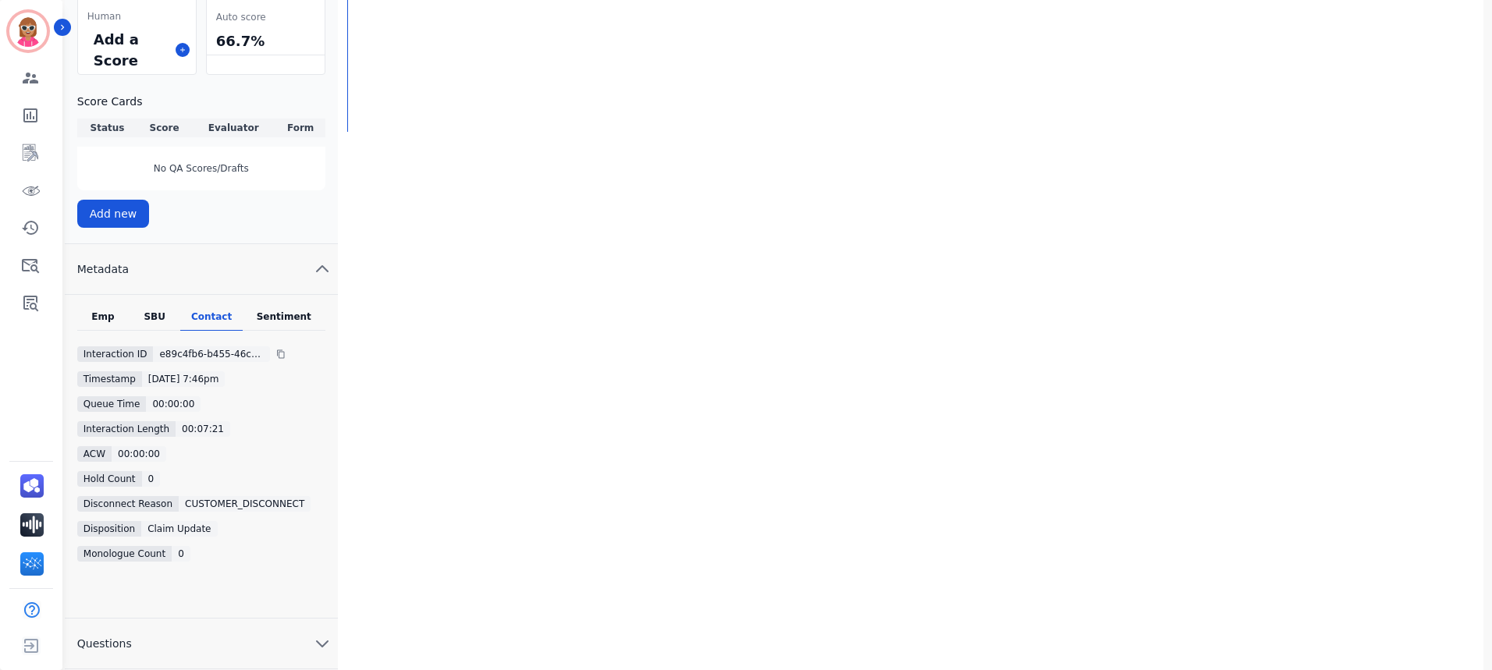
drag, startPoint x: 282, startPoint y: 308, endPoint x: 280, endPoint y: 317, distance: 8.7
click at [282, 310] on div "Emp SBU Contact Sentiment Interaction ID e89c4fb6-b455-46c1-a24c-1aa471ca660f T…" at bounding box center [201, 457] width 273 height 324
click at [279, 321] on div "Sentiment" at bounding box center [284, 321] width 83 height 20
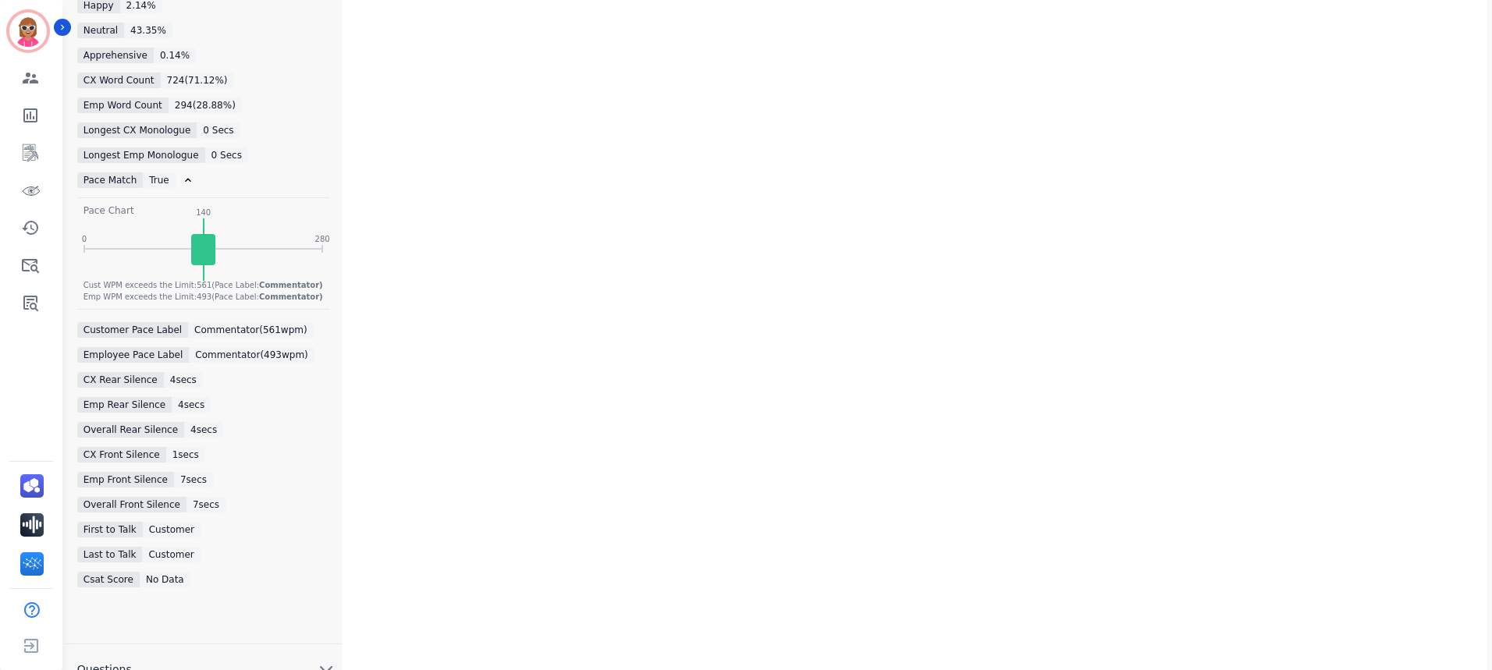
scroll to position [1140, 0]
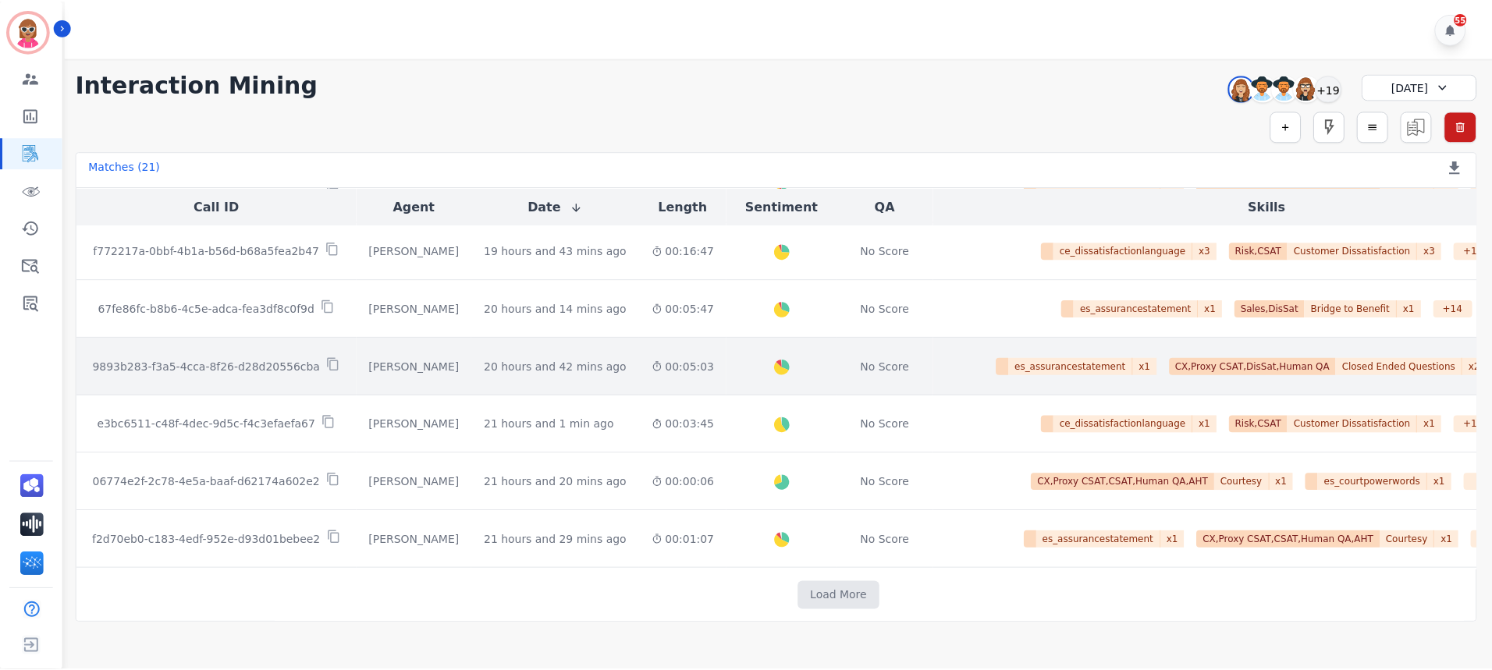
scroll to position [823, 0]
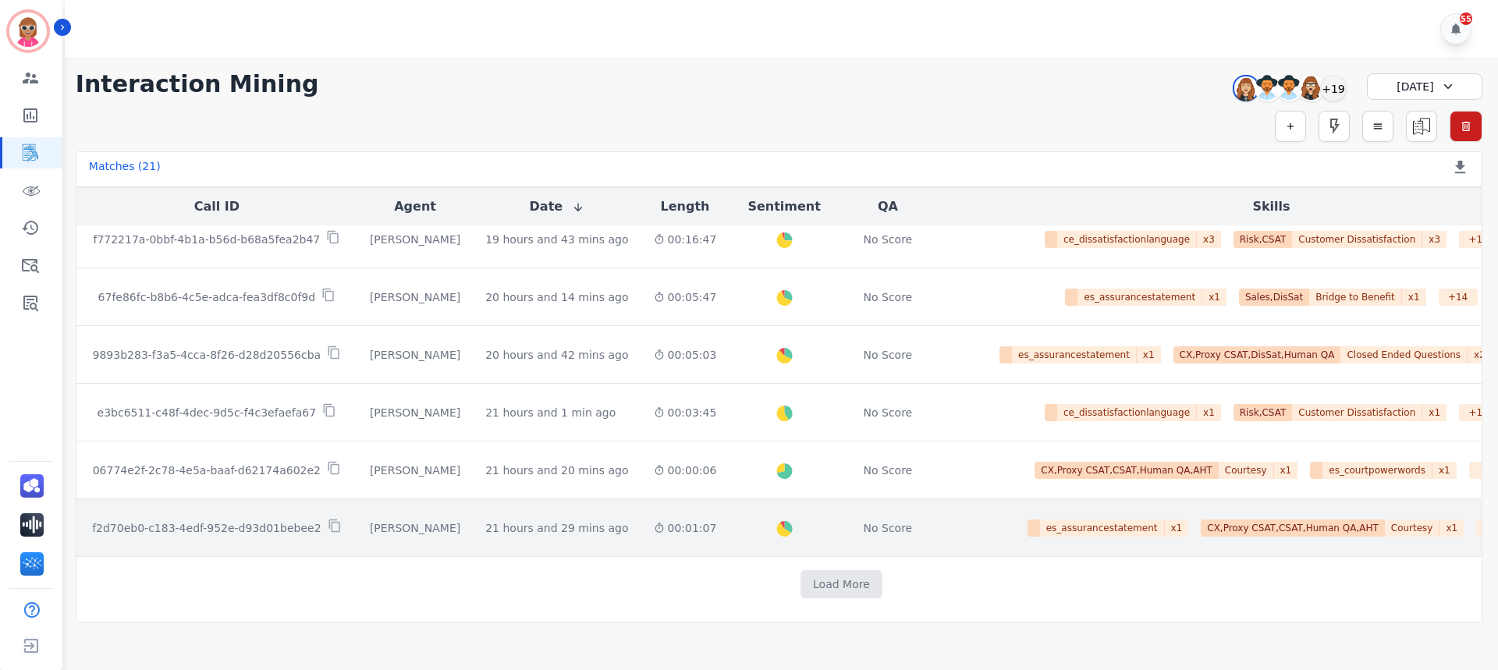
click at [936, 517] on td "es_assurancestatement x 1 CX,Proxy CSAT,CSAT,Human QA,AHT Courtesy x 1 + 8 es_c…" at bounding box center [1271, 528] width 670 height 58
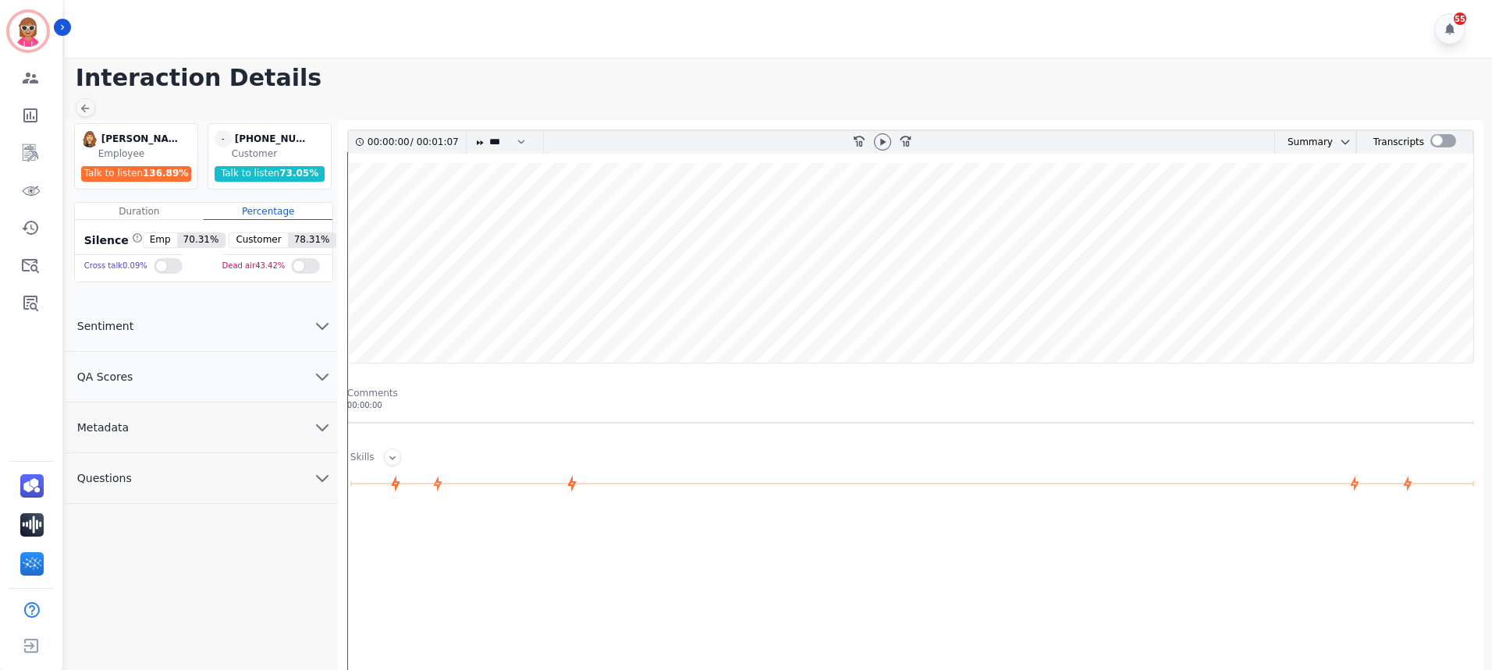
drag, startPoint x: 158, startPoint y: 474, endPoint x: 166, endPoint y: 473, distance: 7.8
click at [160, 474] on button "Questions" at bounding box center [201, 478] width 273 height 51
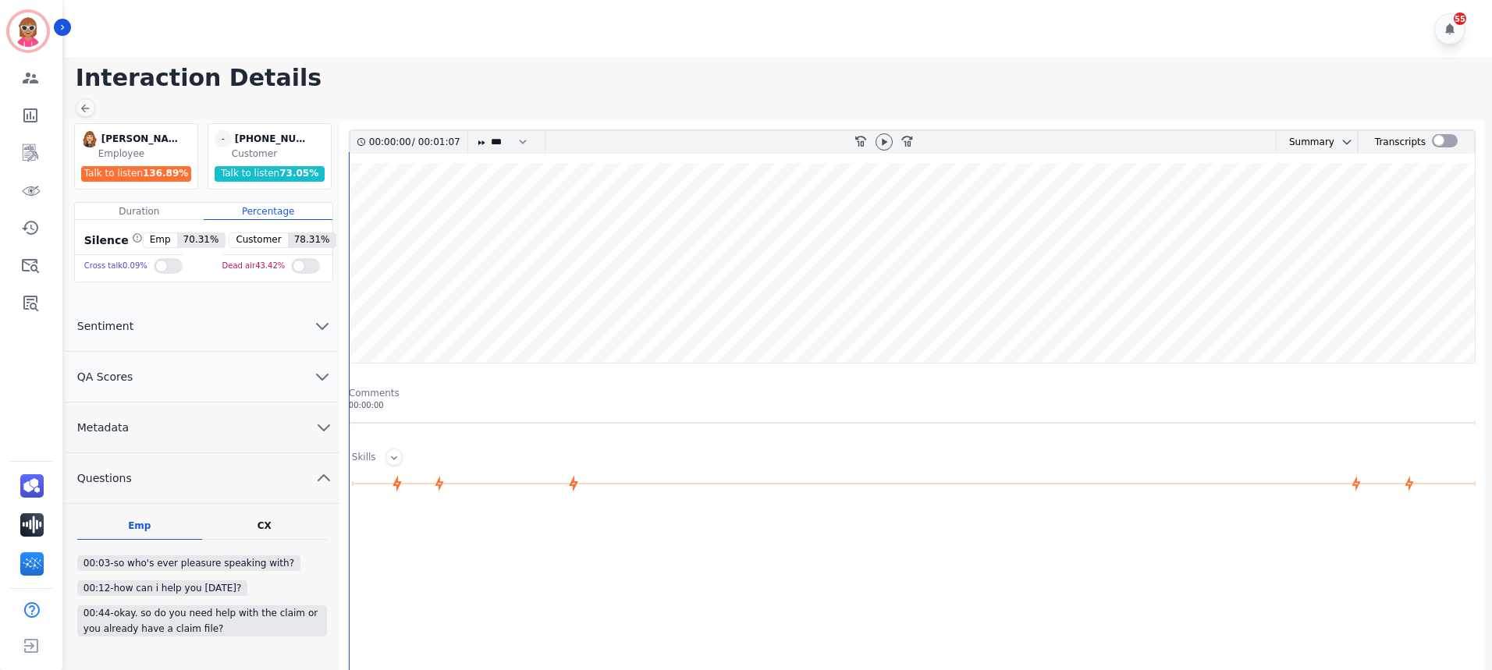
click at [220, 428] on button "Metadata" at bounding box center [202, 428] width 275 height 51
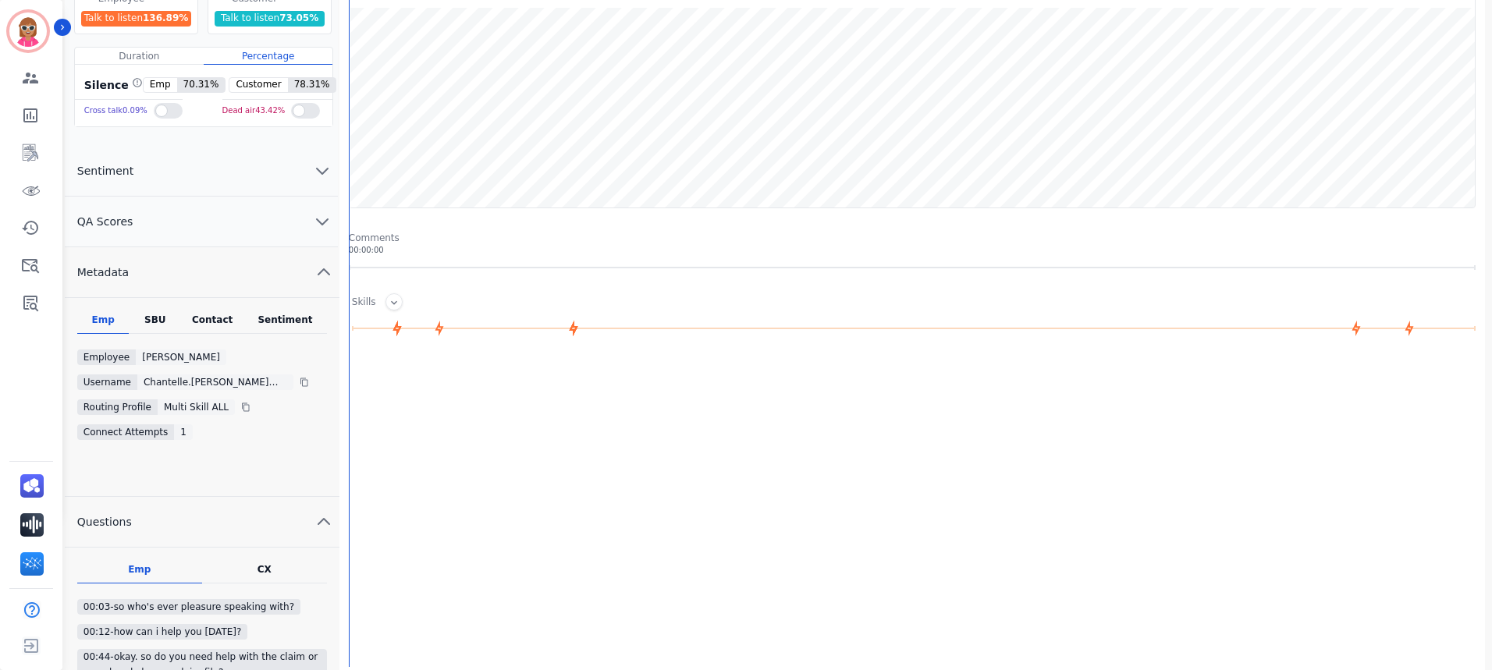
scroll to position [156, 0]
click at [150, 321] on div "SBU" at bounding box center [155, 323] width 52 height 20
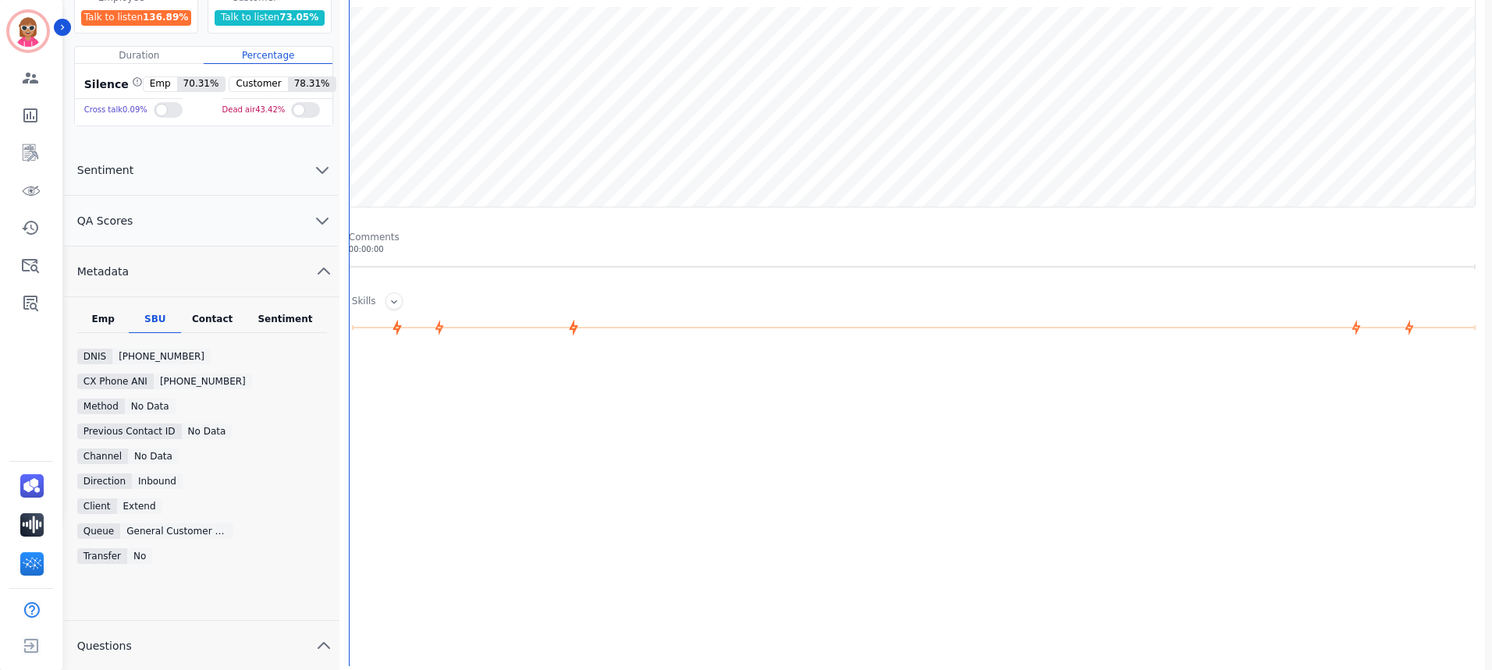
click at [222, 313] on div "Contact" at bounding box center [212, 323] width 62 height 20
click at [268, 321] on div "Sentiment" at bounding box center [284, 323] width 83 height 20
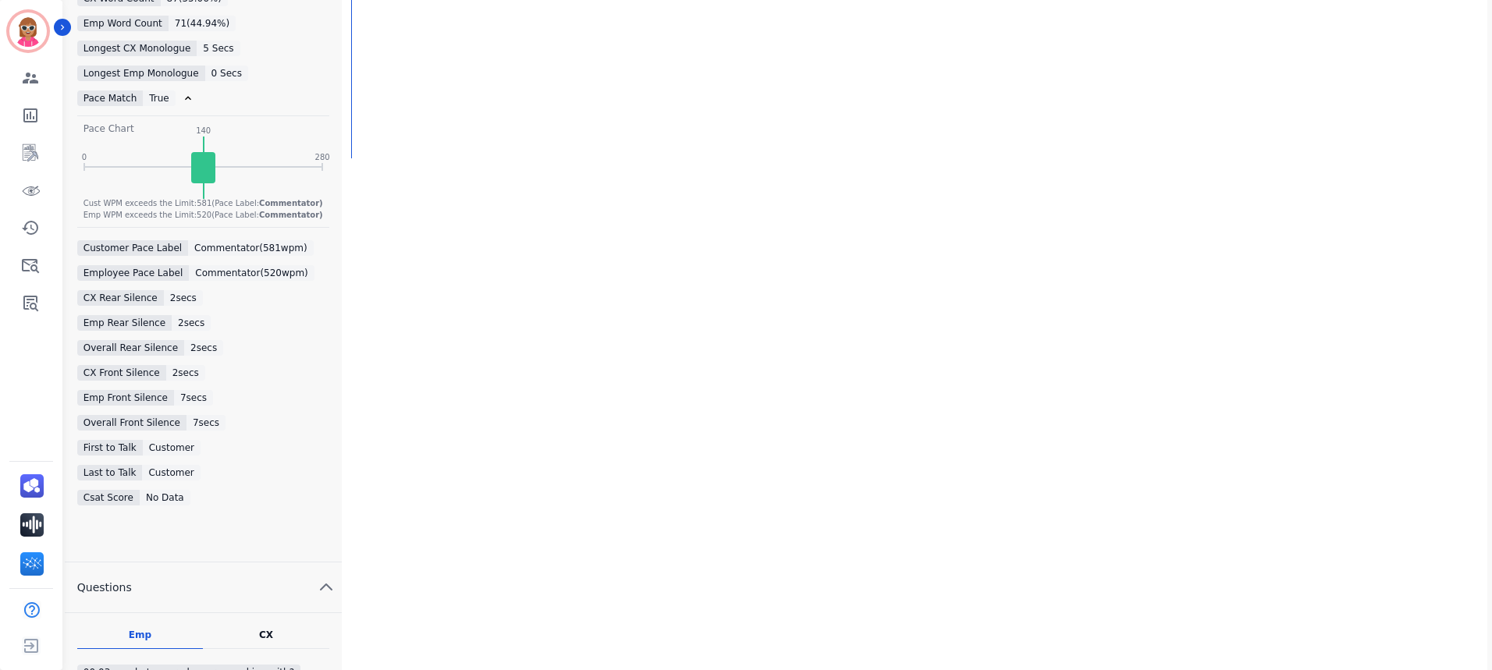
scroll to position [702, 0]
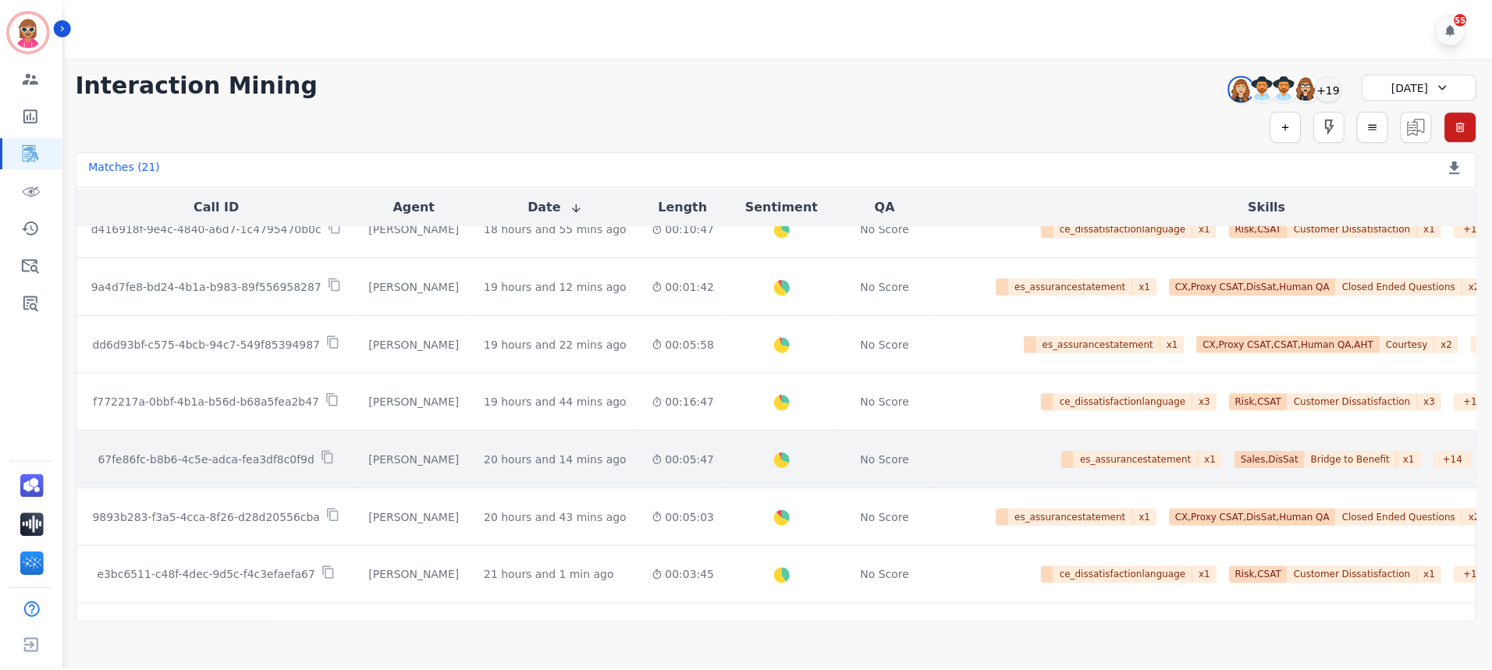
scroll to position [823, 0]
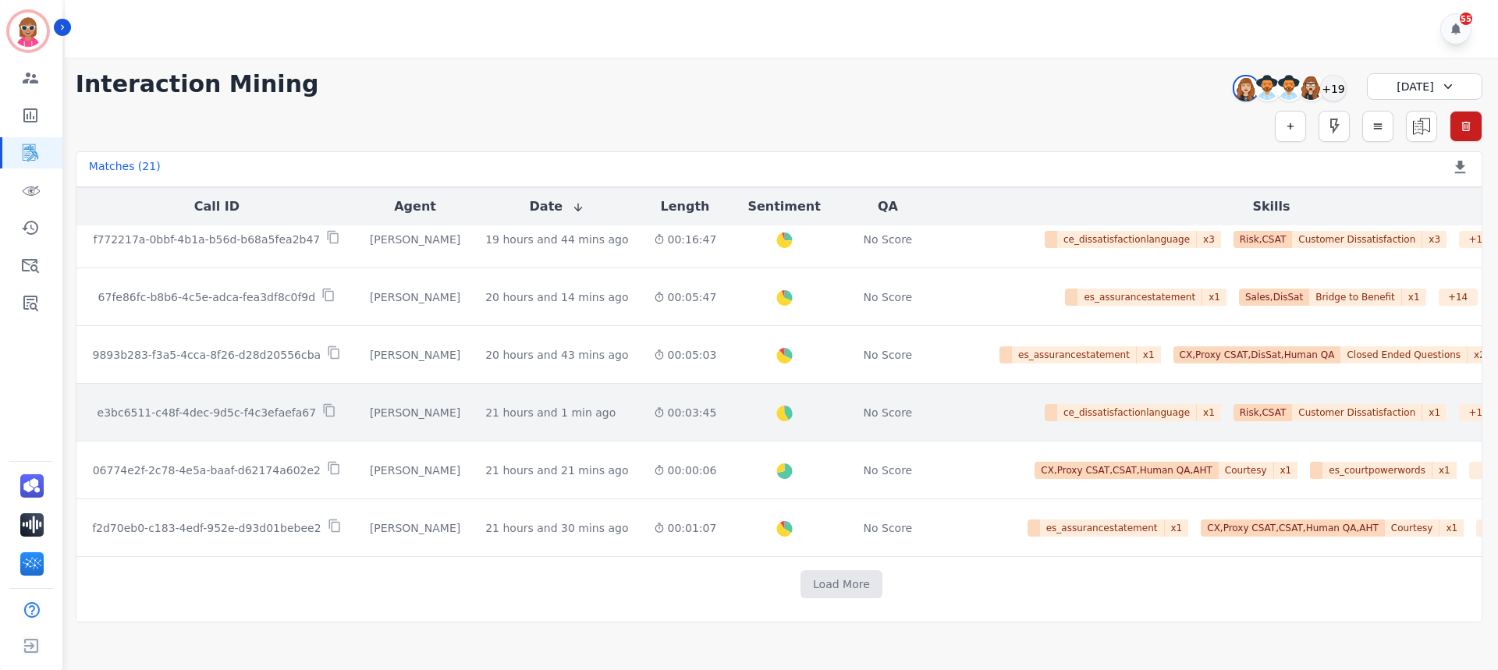
click at [851, 424] on td "No Score" at bounding box center [888, 413] width 97 height 58
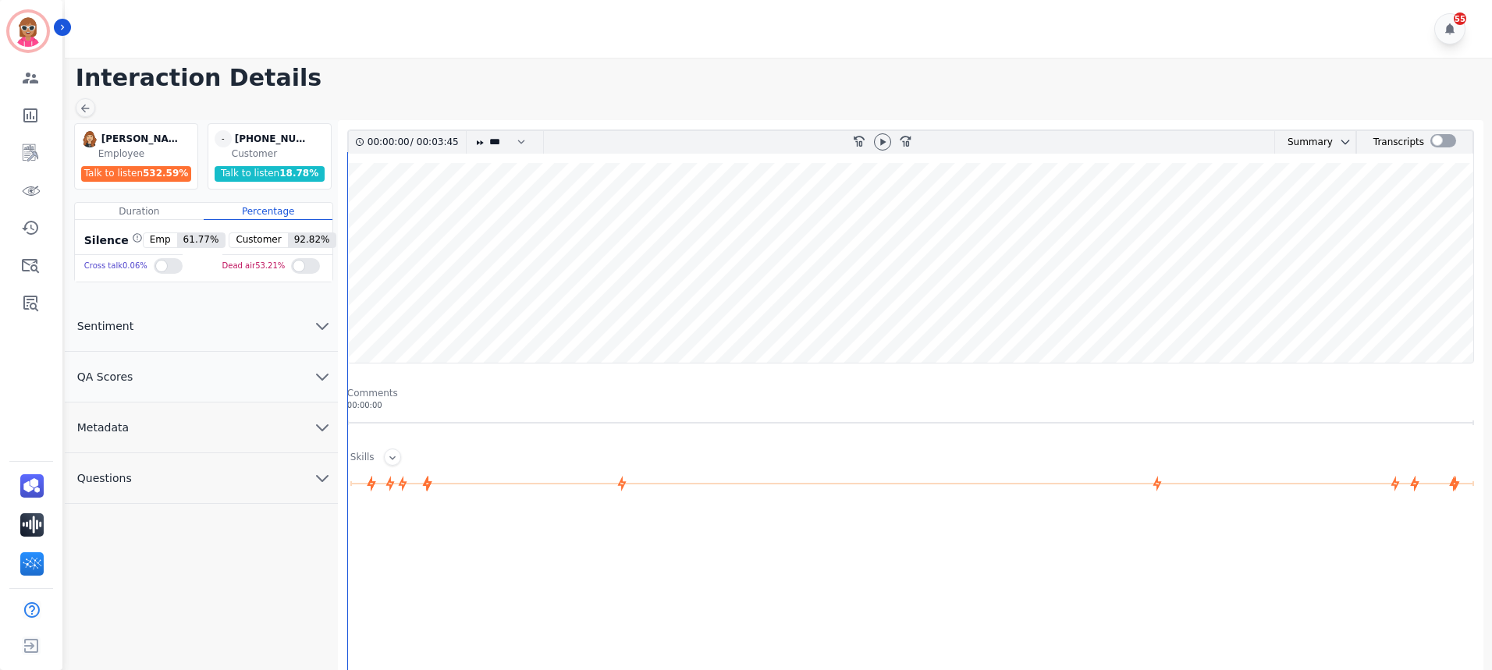
click at [172, 427] on button "Metadata" at bounding box center [201, 428] width 273 height 51
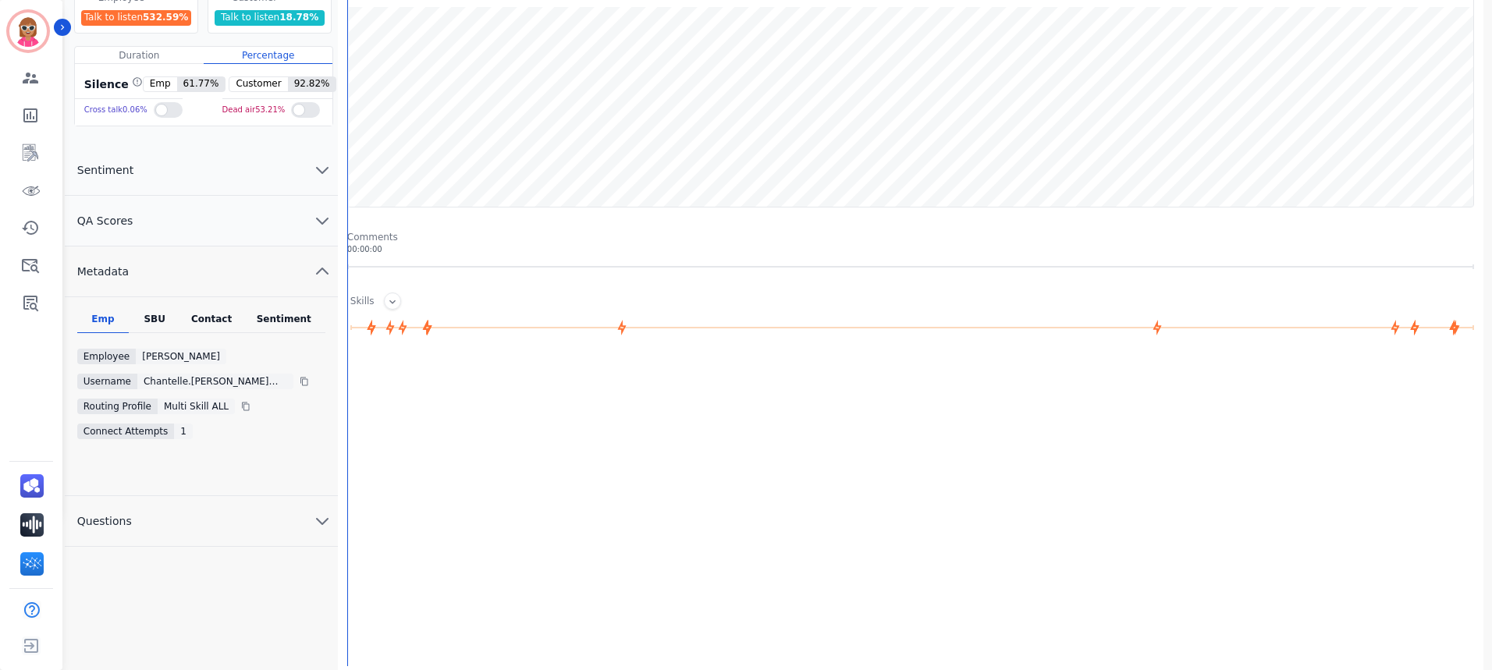
click at [155, 332] on div "SBU" at bounding box center [154, 323] width 51 height 20
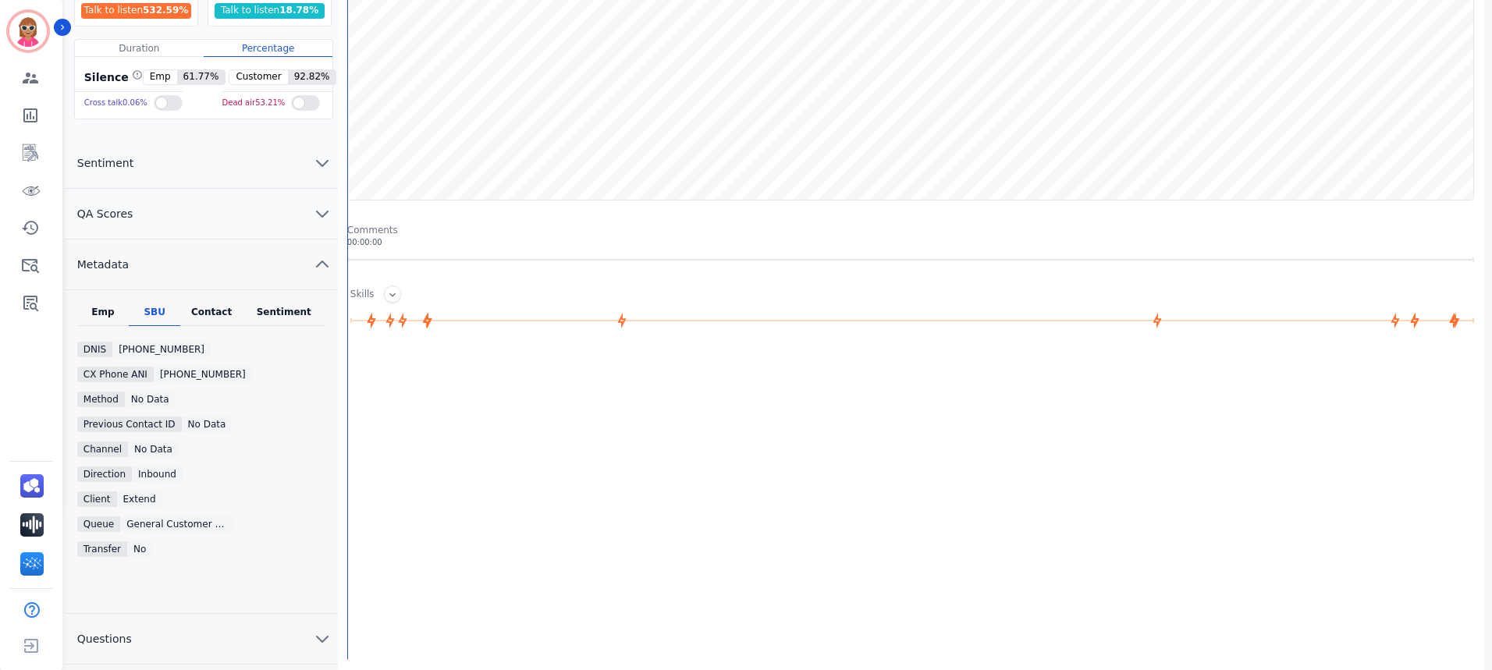
scroll to position [169, 0]
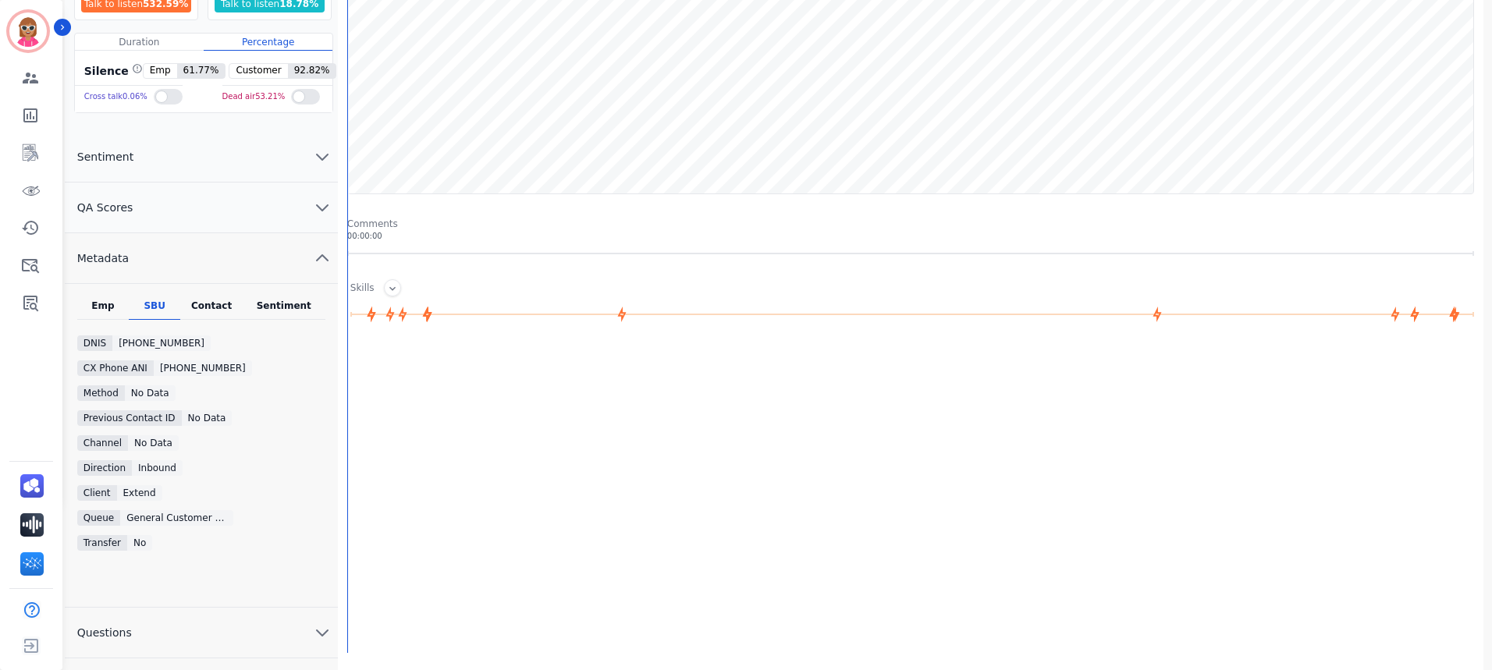
click at [229, 317] on div "Contact" at bounding box center [211, 310] width 62 height 20
click at [275, 314] on div "Sentiment" at bounding box center [284, 310] width 83 height 20
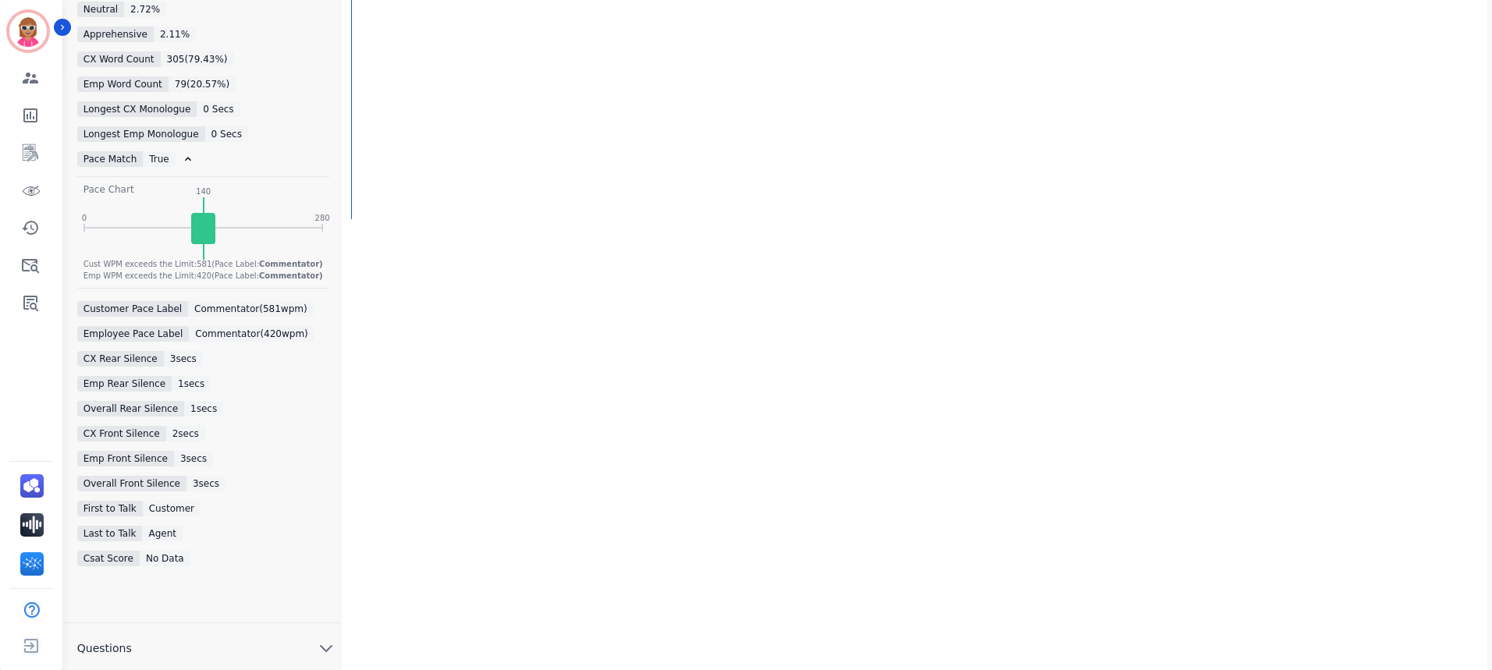
scroll to position [608, 0]
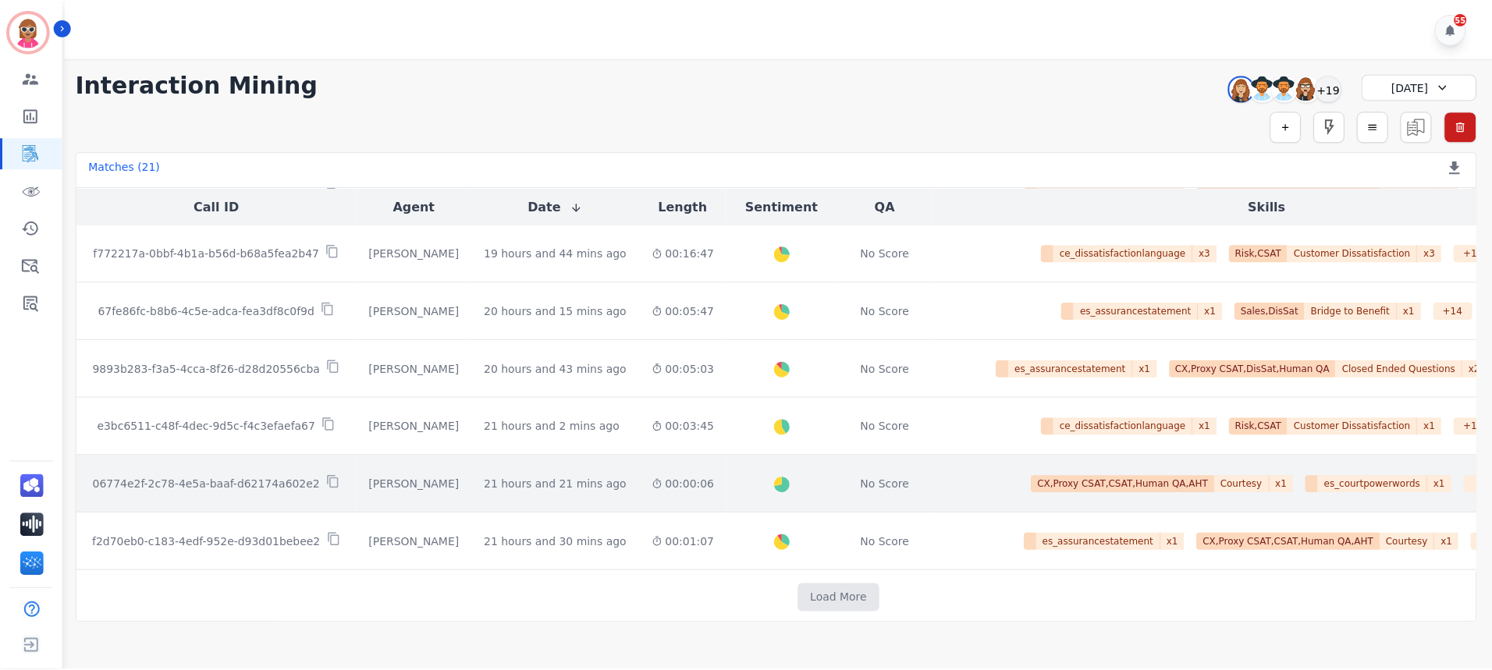
scroll to position [823, 0]
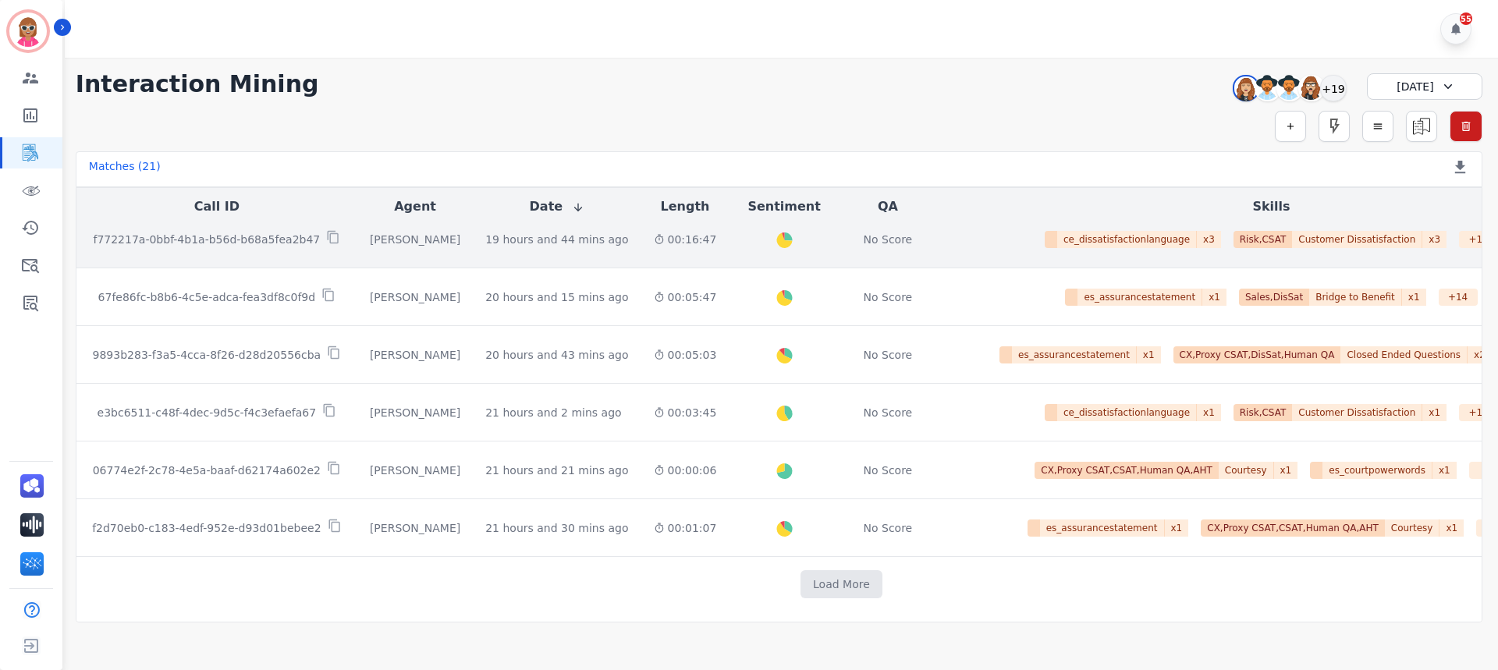
click at [936, 259] on td "ce_dissatisfactionlanguage x 3 Risk,CSAT Customer Dissatisfaction x 3 + 19 Risk…" at bounding box center [1271, 240] width 670 height 58
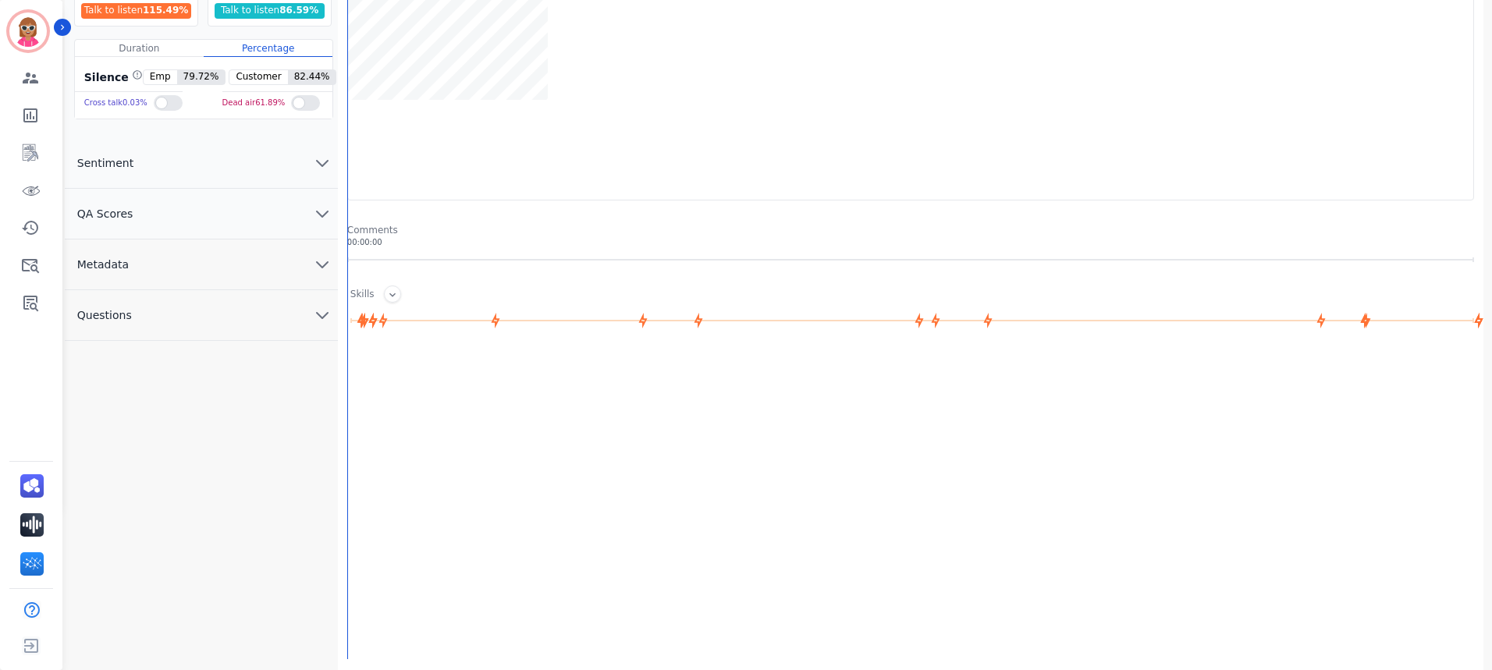
scroll to position [169, 0]
click at [242, 155] on button "Sentiment" at bounding box center [201, 157] width 273 height 51
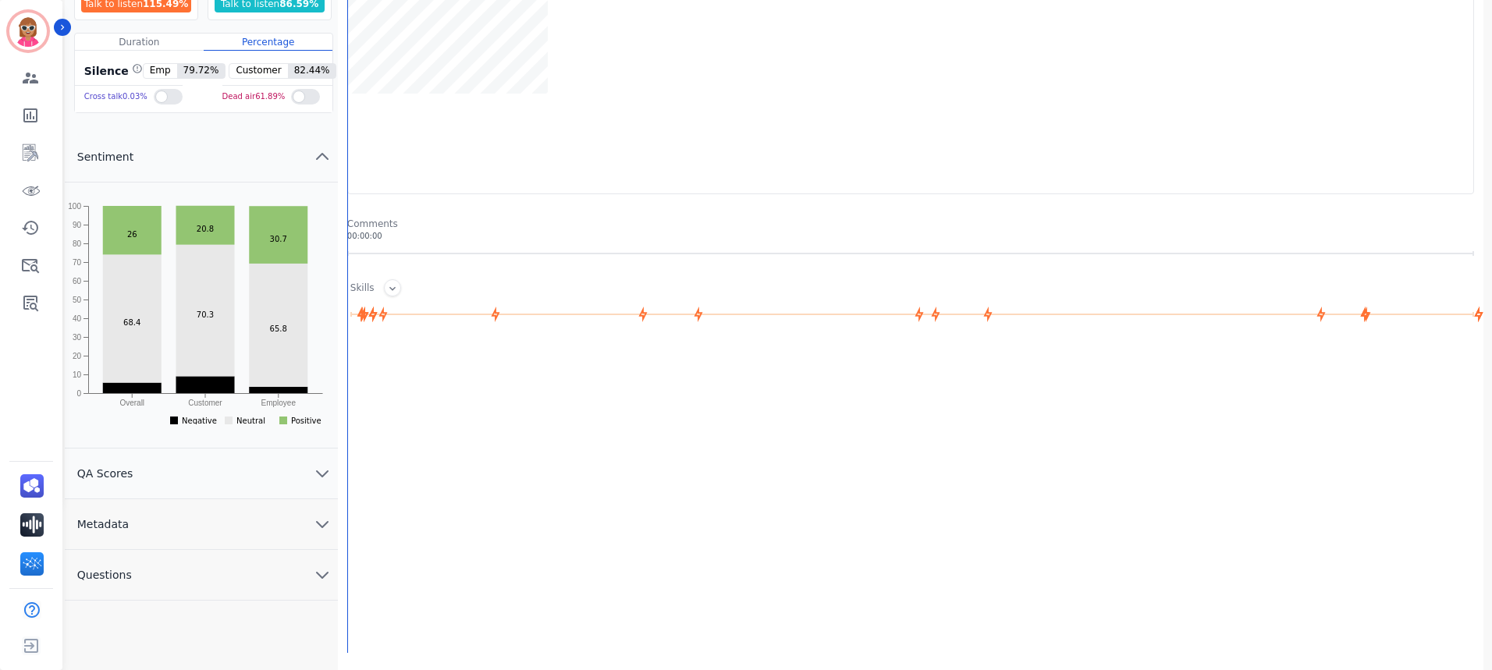
click at [299, 123] on div "[PERSON_NAME] [PERSON_NAME] Employee Talk to listen 115.49 % - [PHONE_NUMBER] […" at bounding box center [201, 225] width 273 height 549
click at [281, 149] on button "Sentiment" at bounding box center [201, 157] width 273 height 51
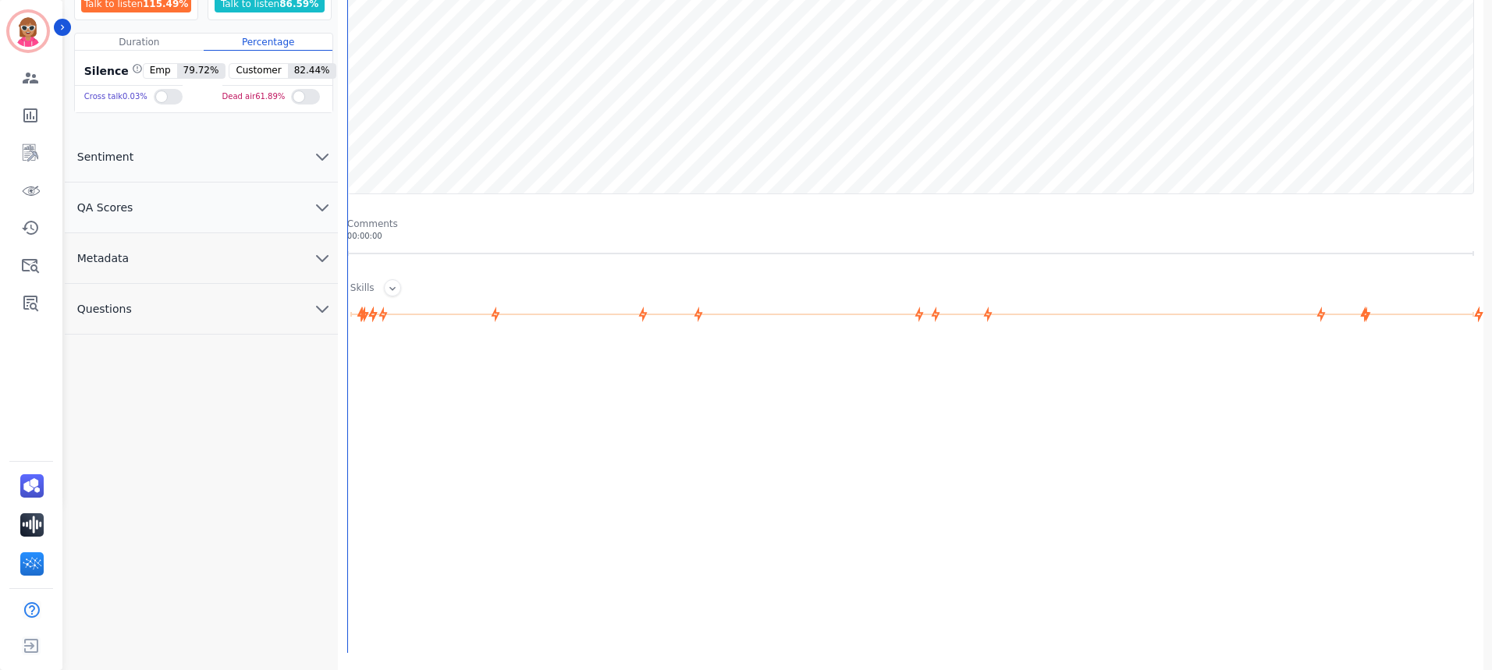
click at [158, 229] on button "QA Scores" at bounding box center [201, 208] width 273 height 51
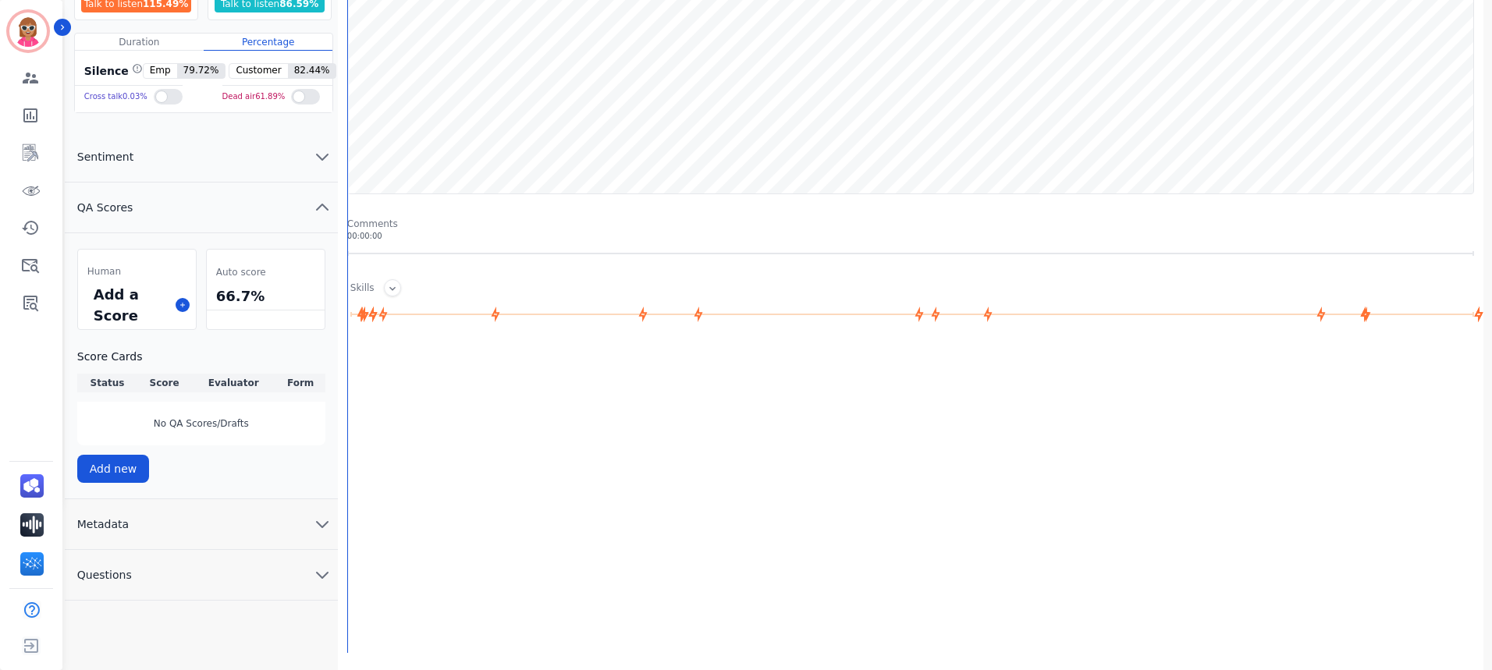
drag, startPoint x: 168, startPoint y: 551, endPoint x: 182, endPoint y: 536, distance: 20.4
click at [176, 550] on button "Questions" at bounding box center [201, 575] width 273 height 51
click at [181, 531] on button "Metadata" at bounding box center [202, 524] width 275 height 51
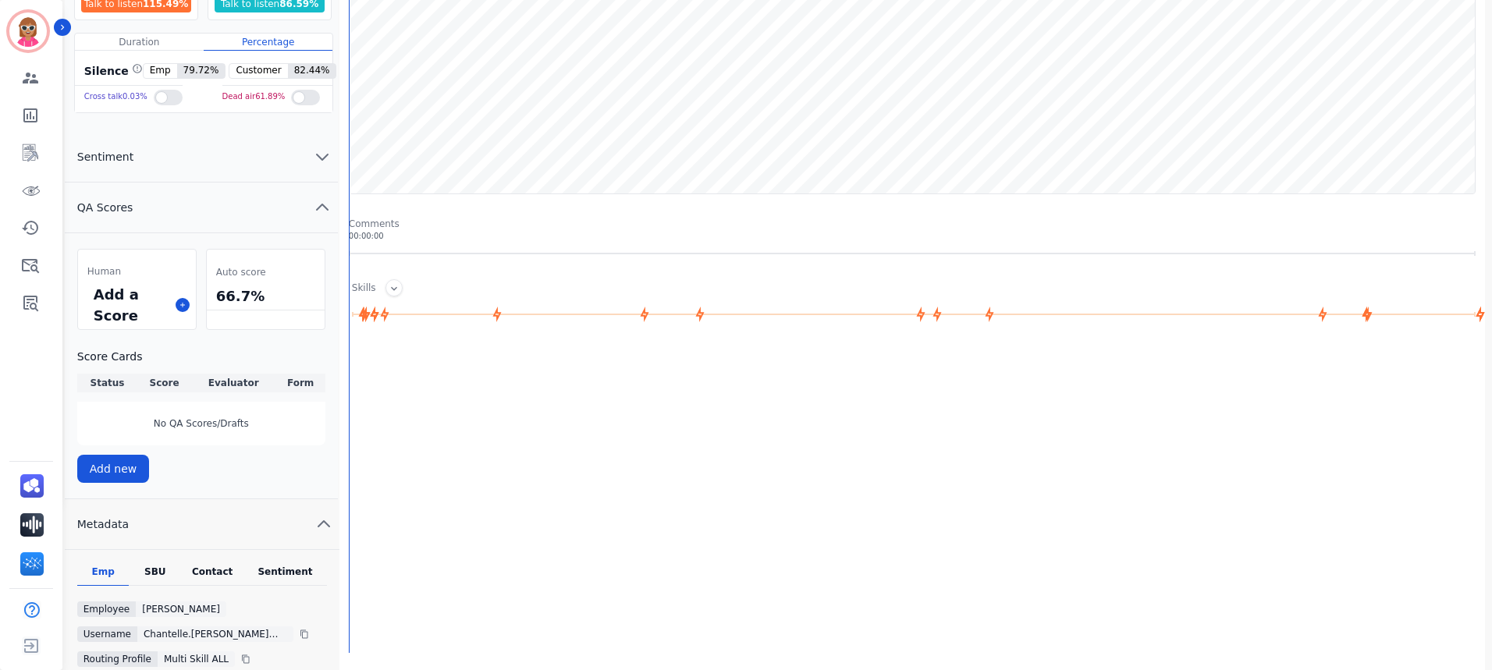
click at [218, 570] on div "Contact" at bounding box center [212, 576] width 62 height 20
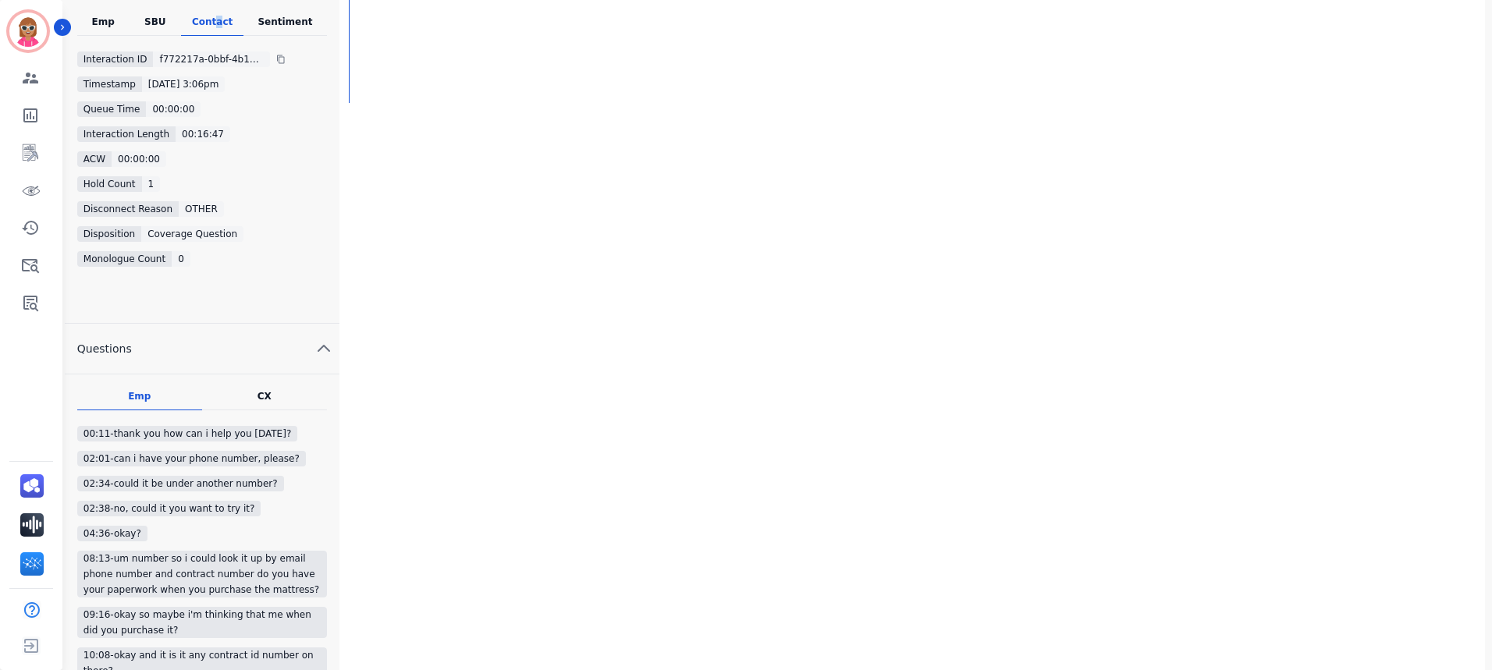
scroll to position [692, 0]
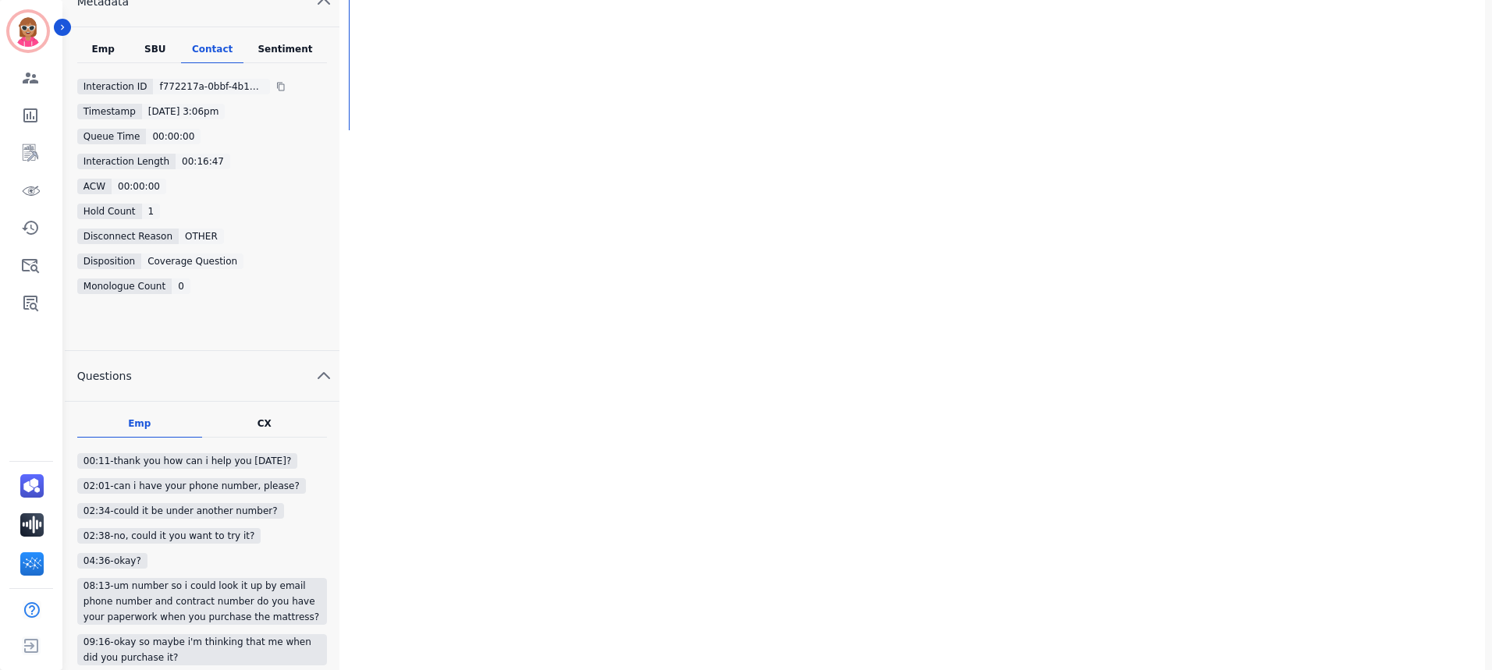
click at [258, 56] on div "Sentiment" at bounding box center [284, 53] width 83 height 20
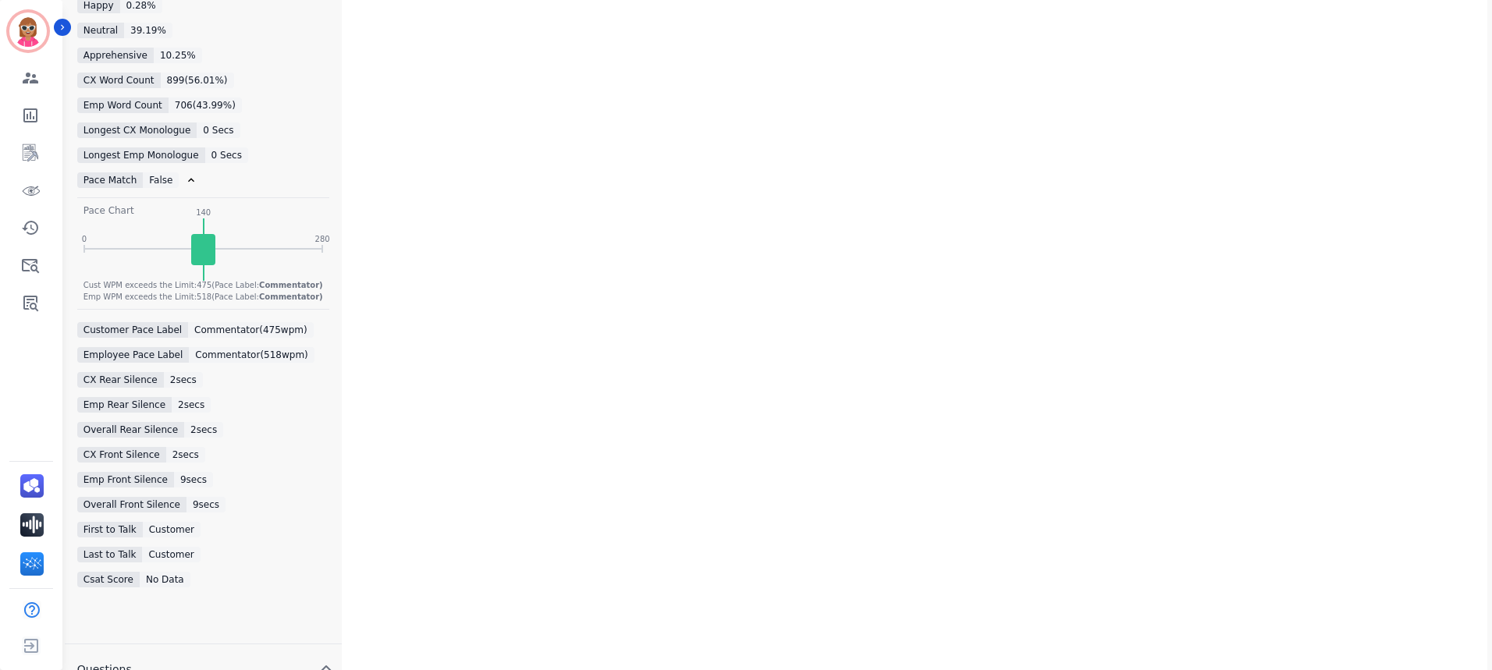
scroll to position [1220, 0]
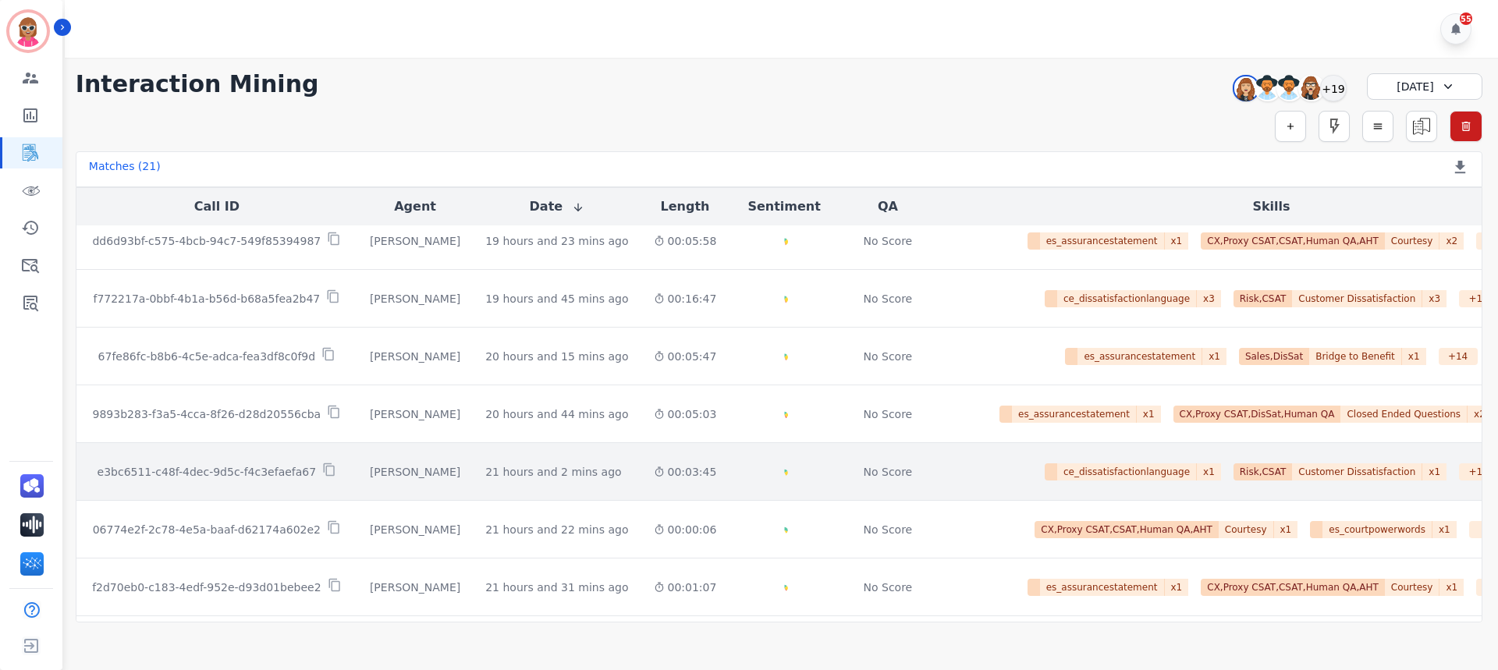
scroll to position [823, 0]
